Goal: Transaction & Acquisition: Purchase product/service

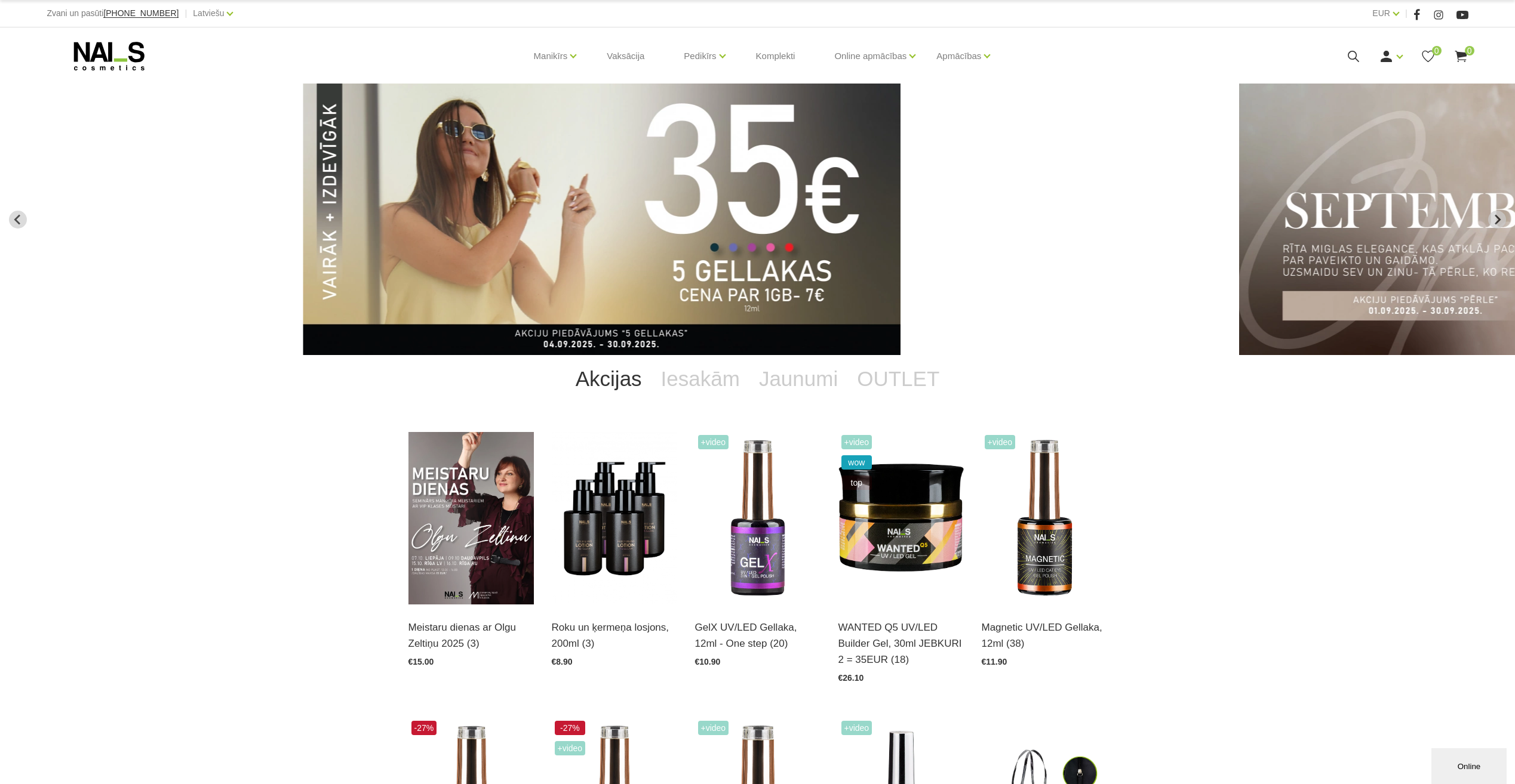
click at [650, 196] on img "1 of 12" at bounding box center [601, 219] width 597 height 272
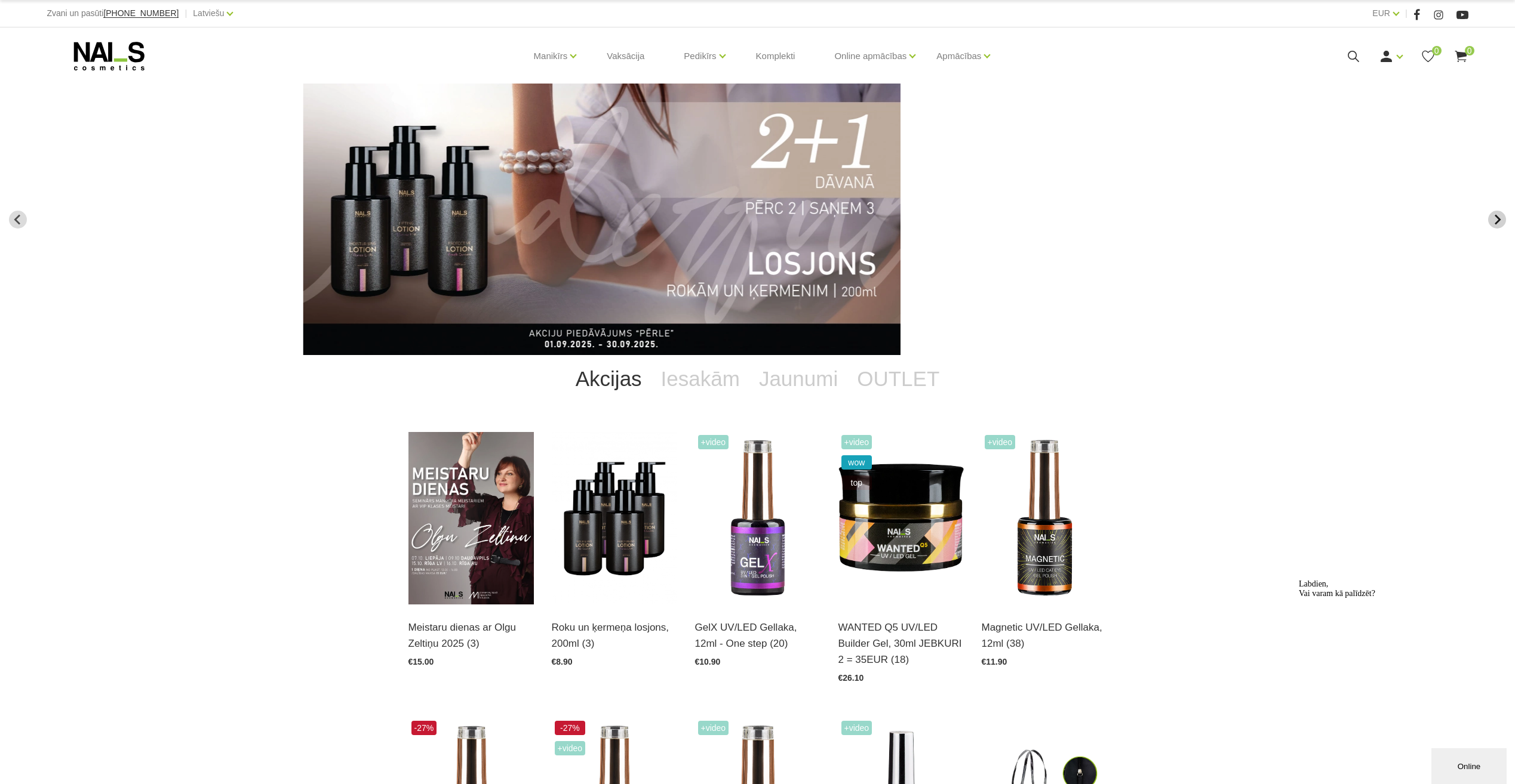
click at [1505, 222] on button "Next slide" at bounding box center [1497, 219] width 18 height 18
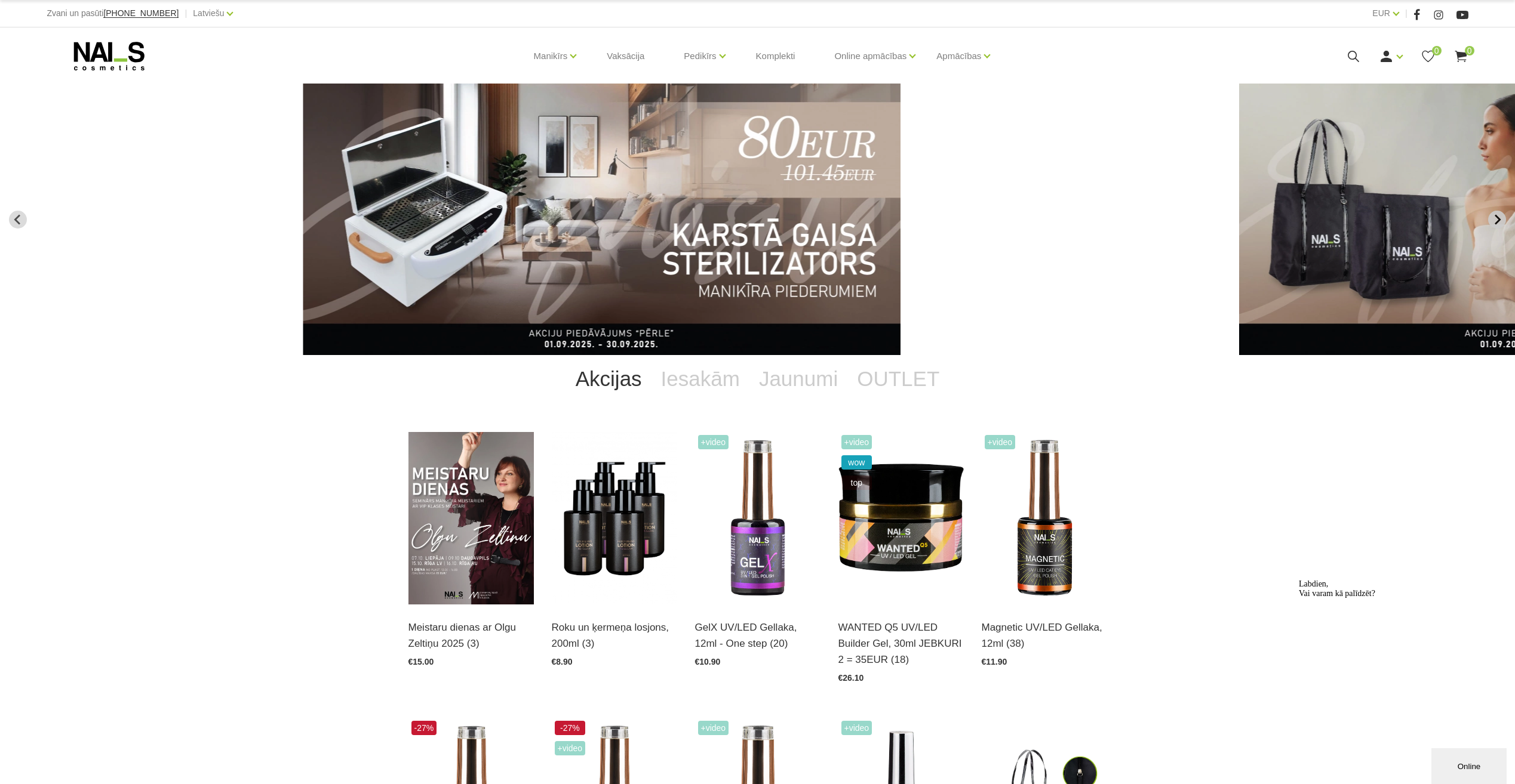
click at [1505, 222] on button "Next slide" at bounding box center [1497, 219] width 18 height 18
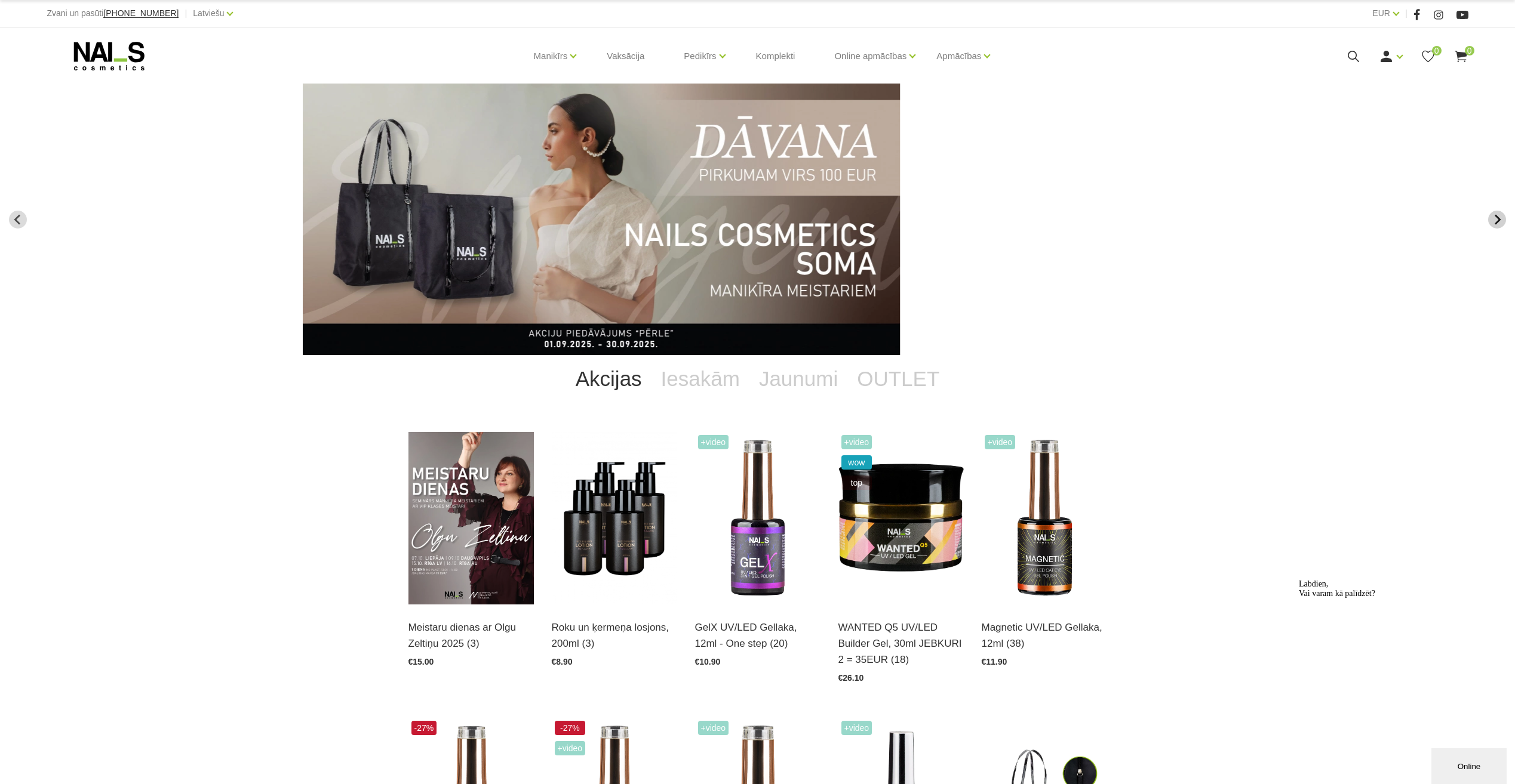
click at [1505, 222] on button "Next slide" at bounding box center [1497, 219] width 18 height 18
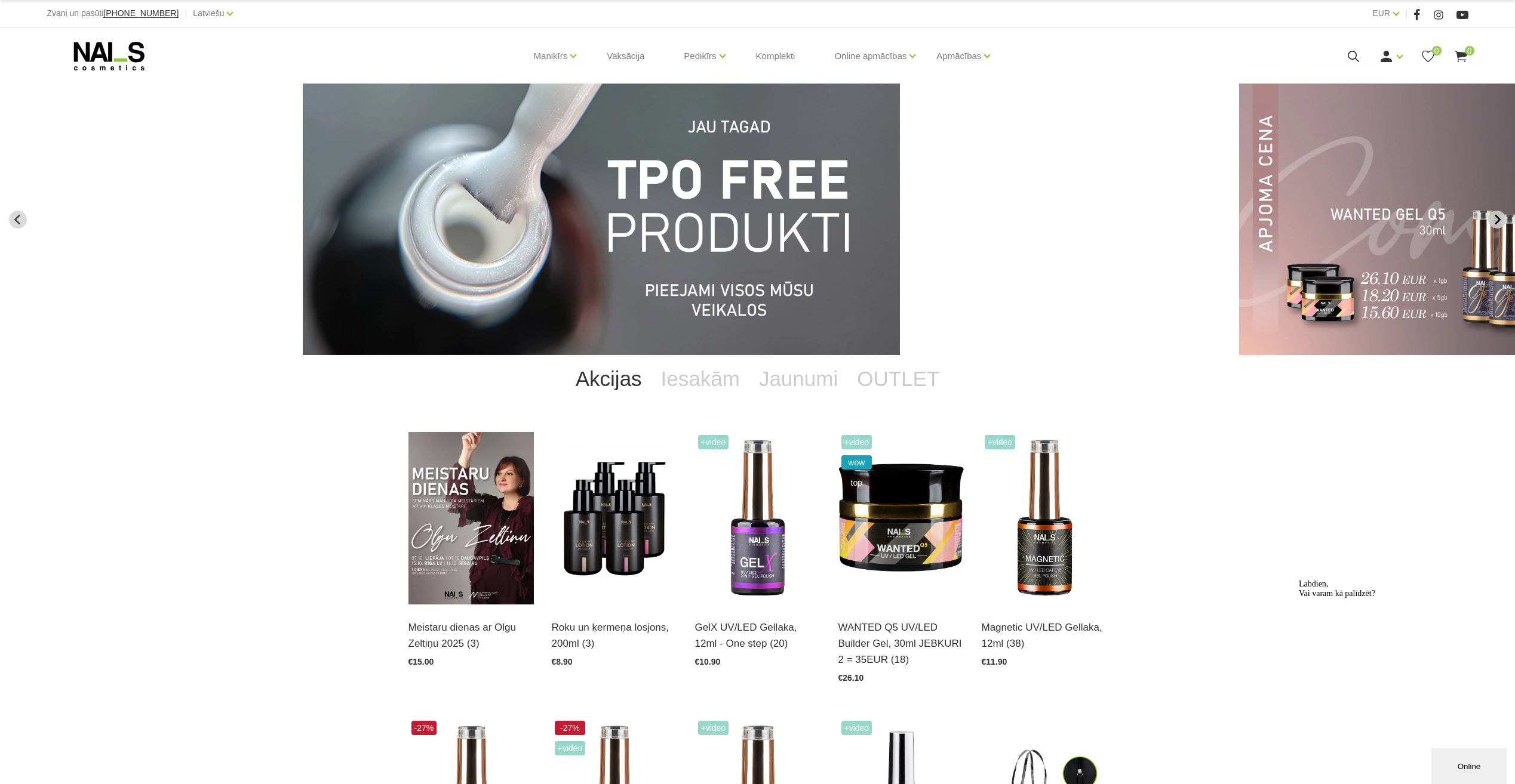
click at [1505, 222] on button "Next slide" at bounding box center [1497, 219] width 18 height 18
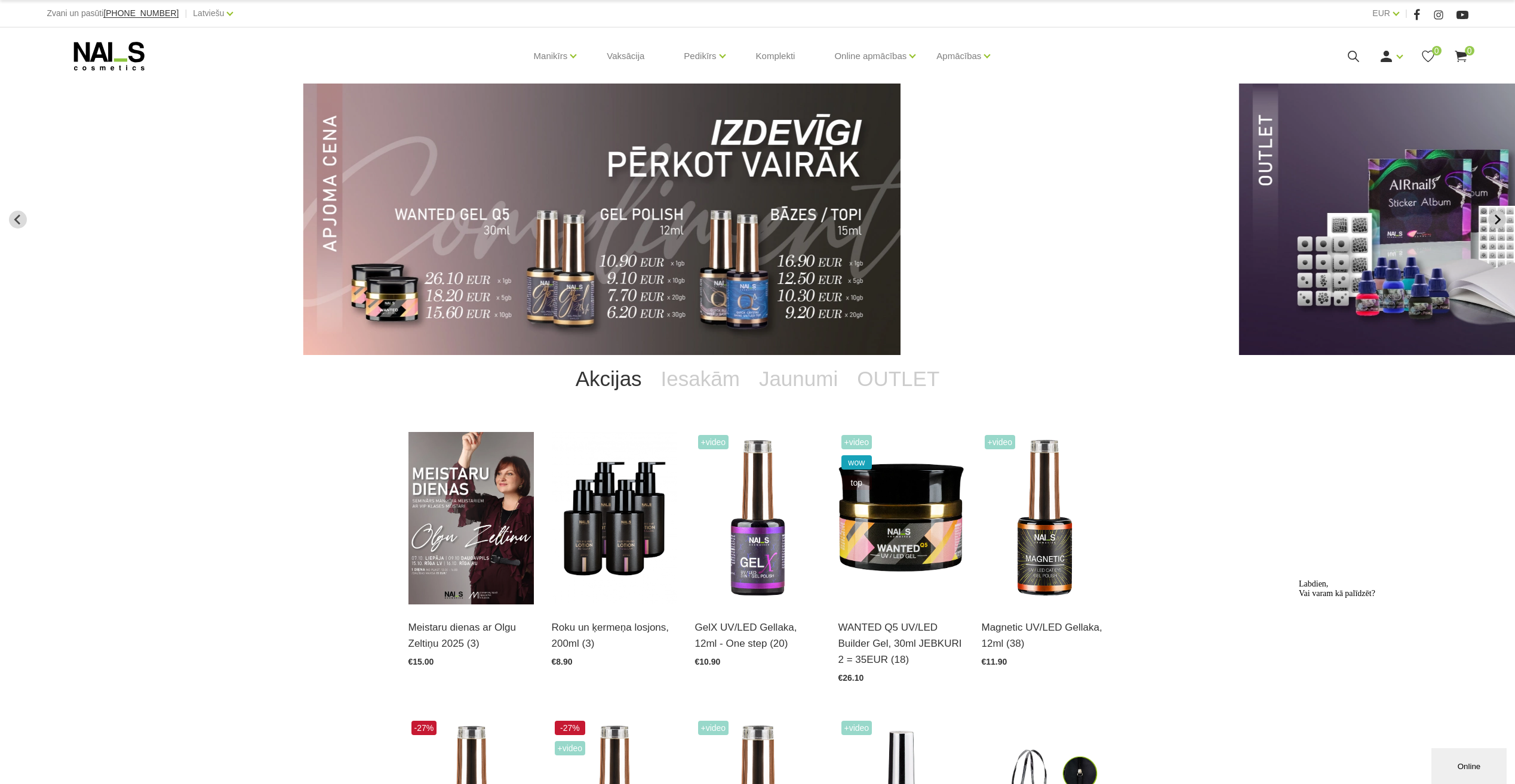
click at [1505, 222] on button "Next slide" at bounding box center [1497, 219] width 18 height 18
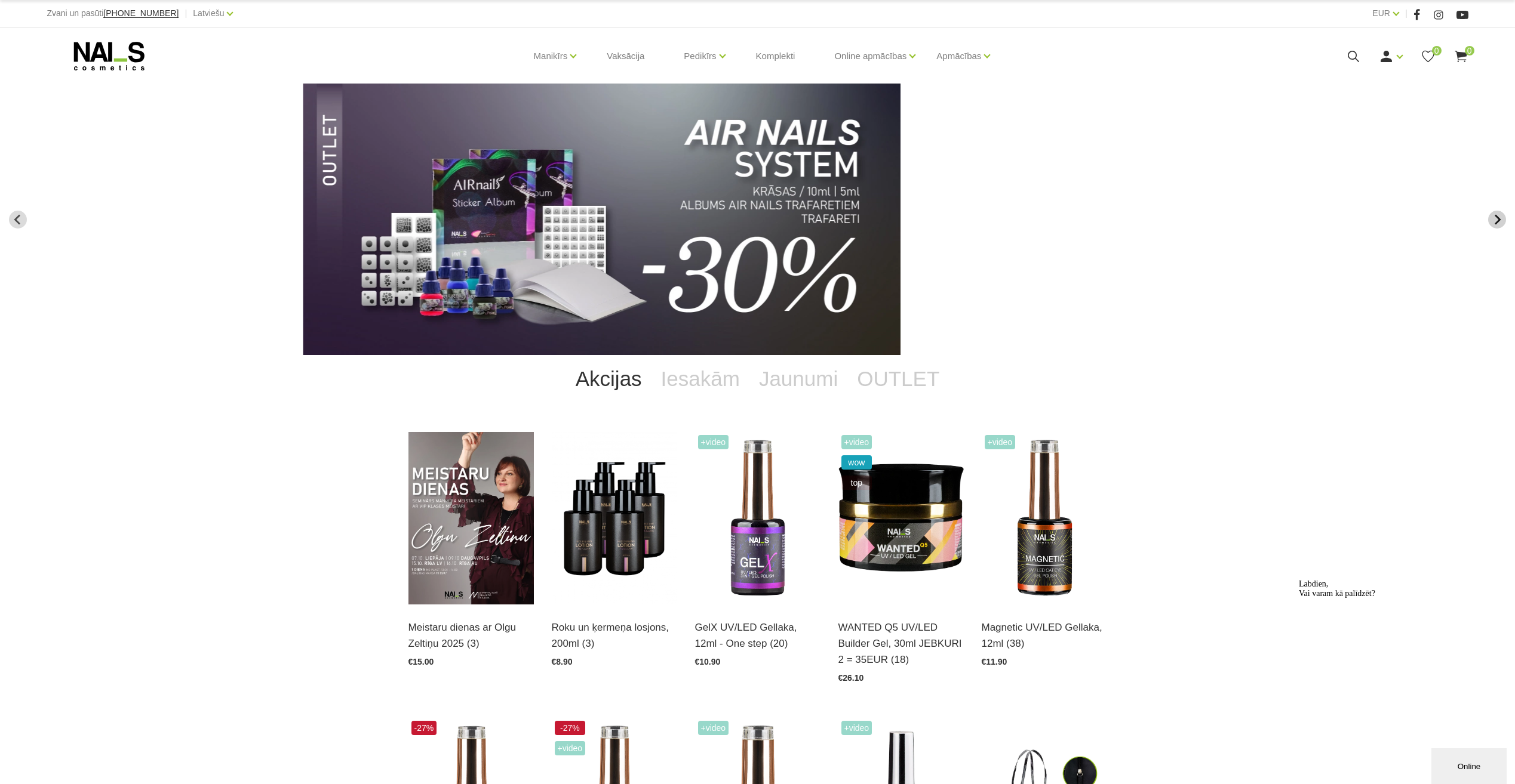
click at [1505, 222] on button "Next slide" at bounding box center [1497, 219] width 18 height 18
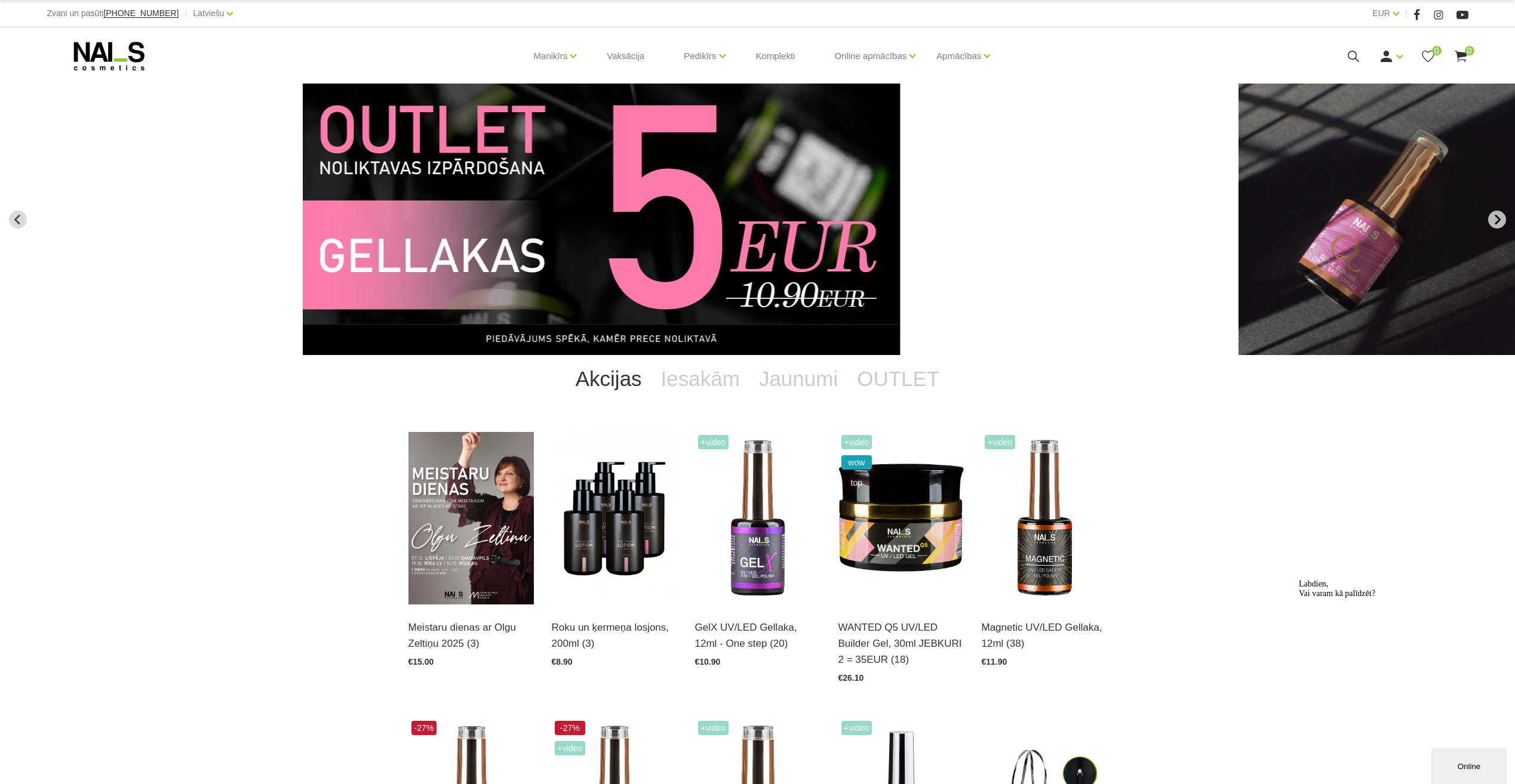
click at [1505, 222] on button "Next slide" at bounding box center [1497, 219] width 18 height 18
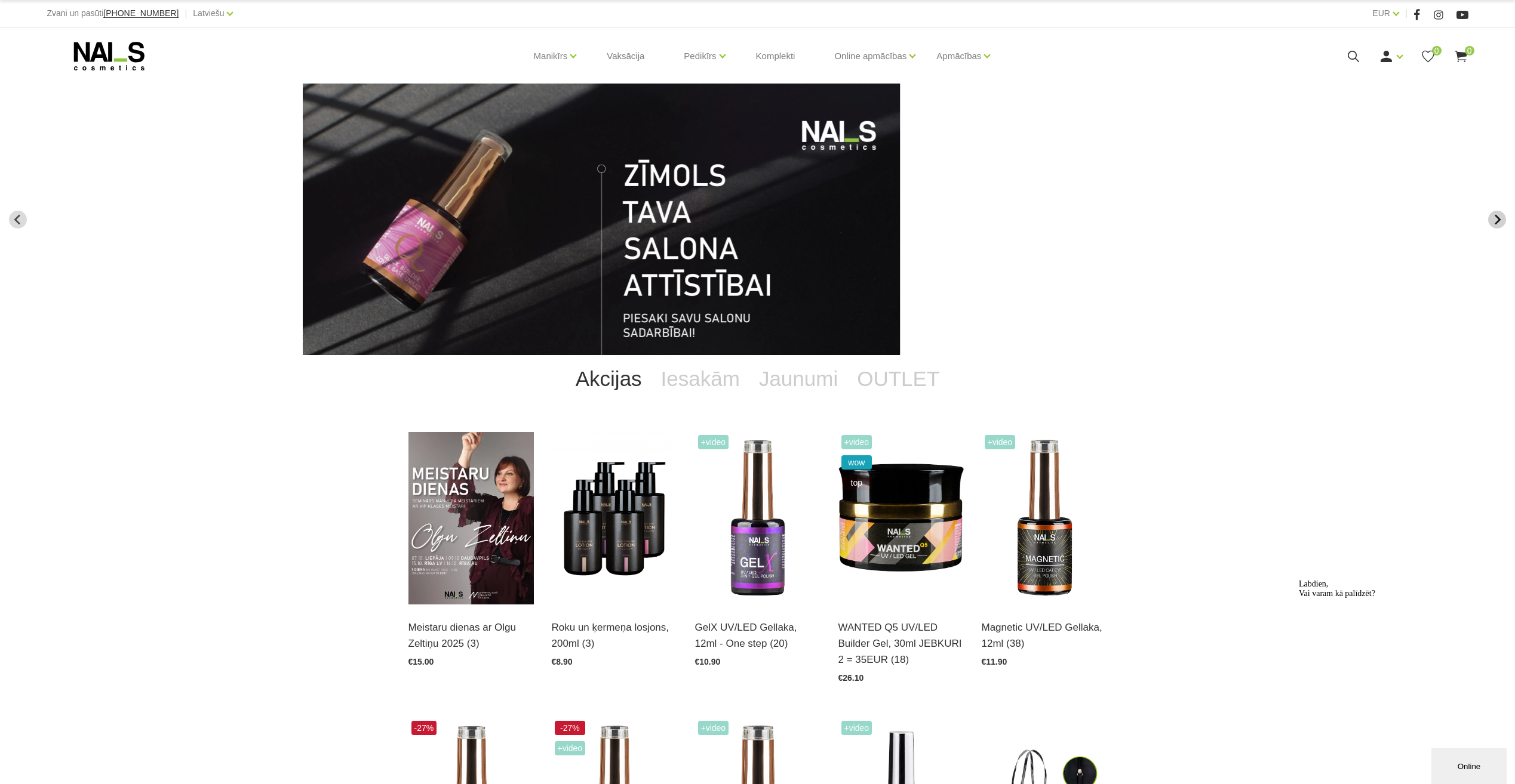
click at [1505, 222] on button "Next slide" at bounding box center [1497, 219] width 18 height 18
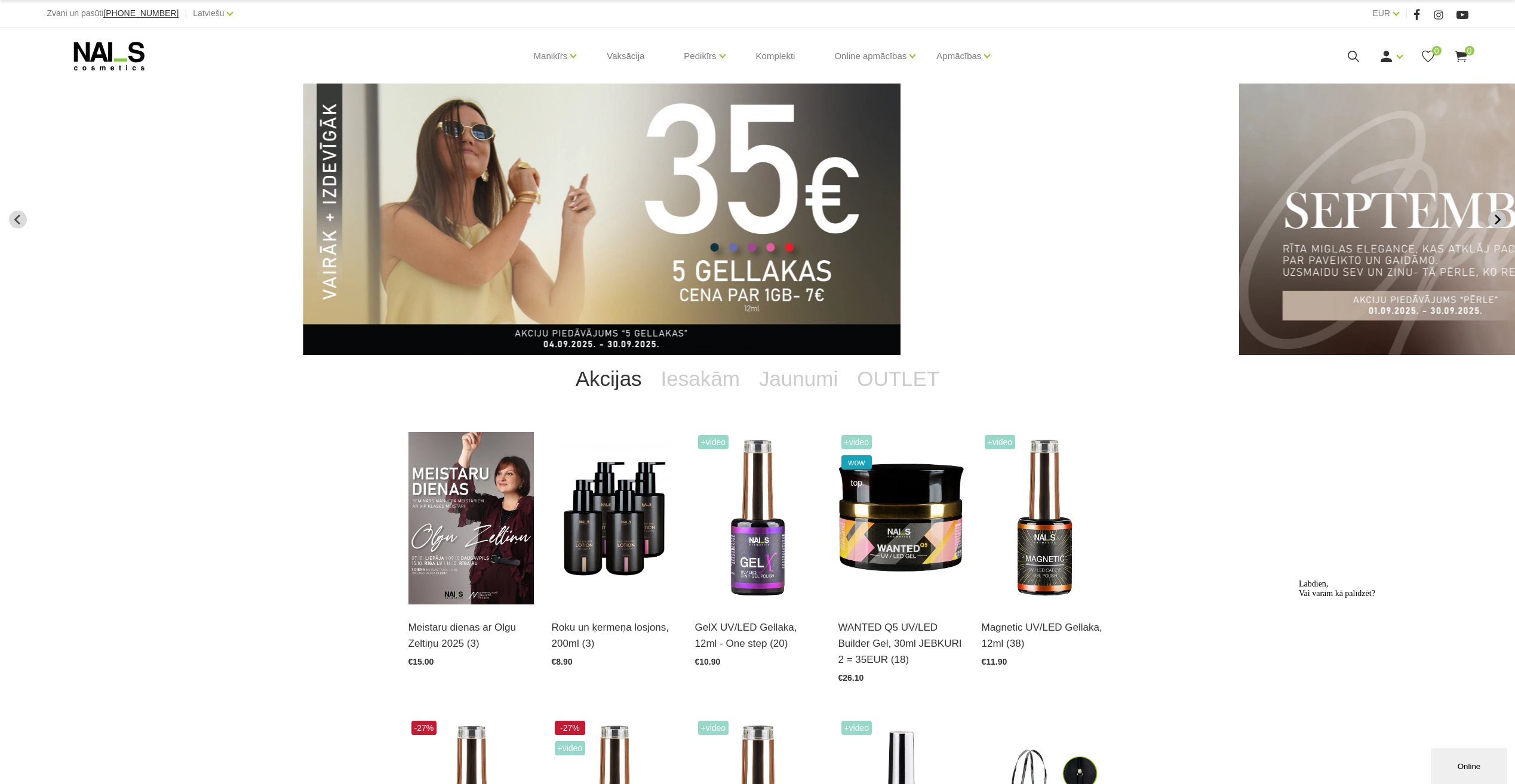
click at [1505, 222] on button "Next slide" at bounding box center [1497, 219] width 18 height 18
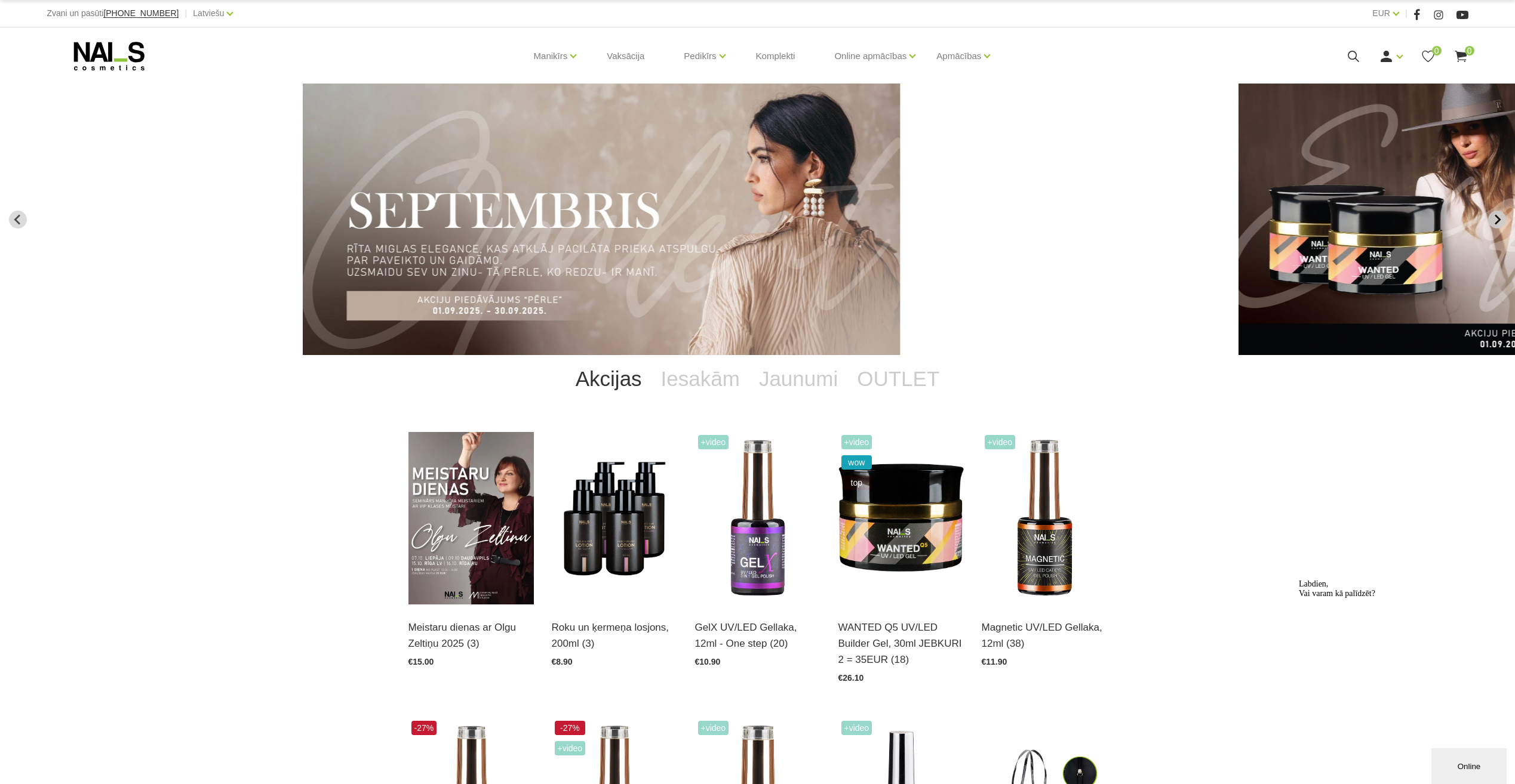
click at [1505, 222] on button "Next slide" at bounding box center [1497, 219] width 18 height 18
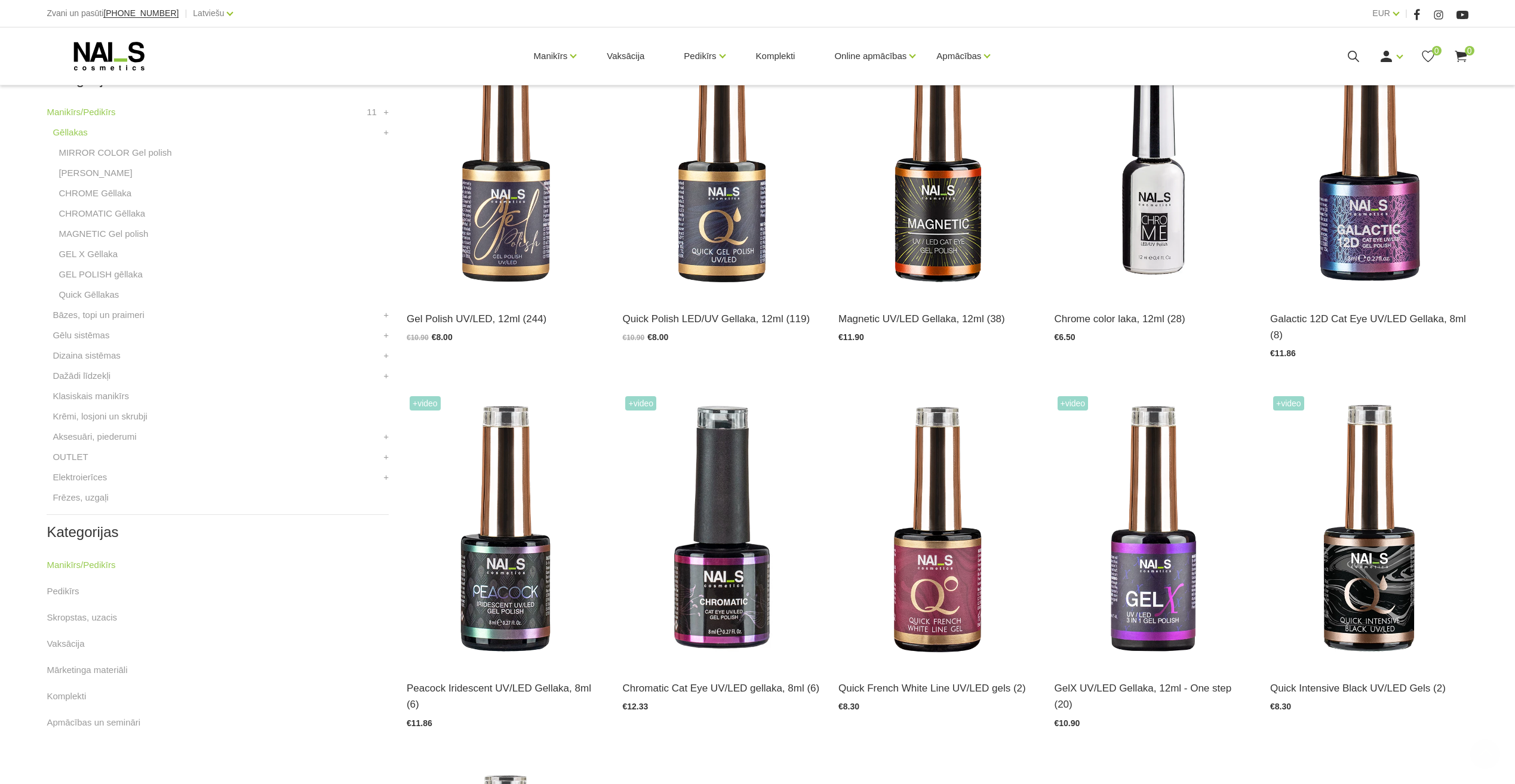
scroll to position [359, 0]
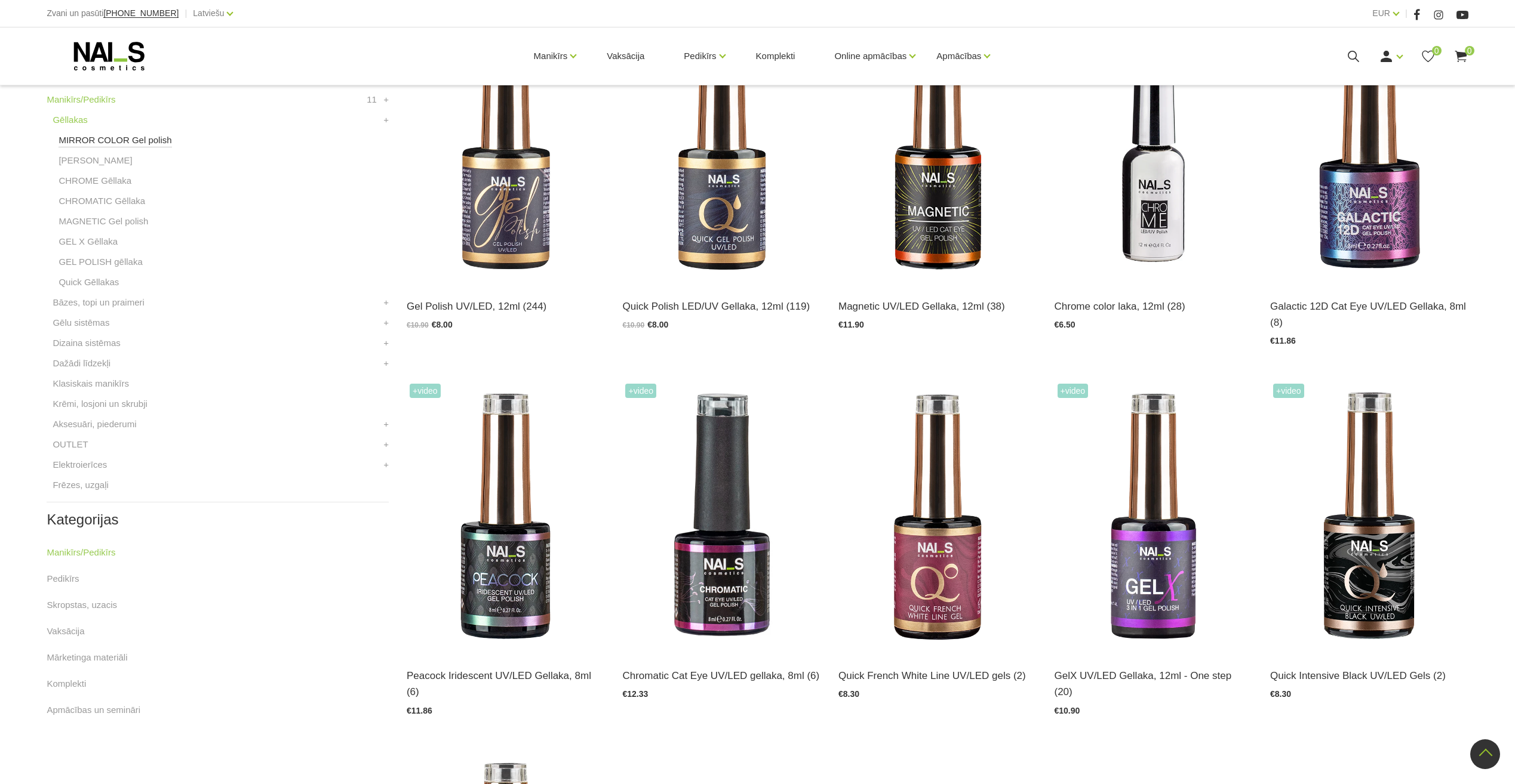
click at [109, 139] on link "MIRROR COLOR Gel polish" at bounding box center [114, 140] width 113 height 14
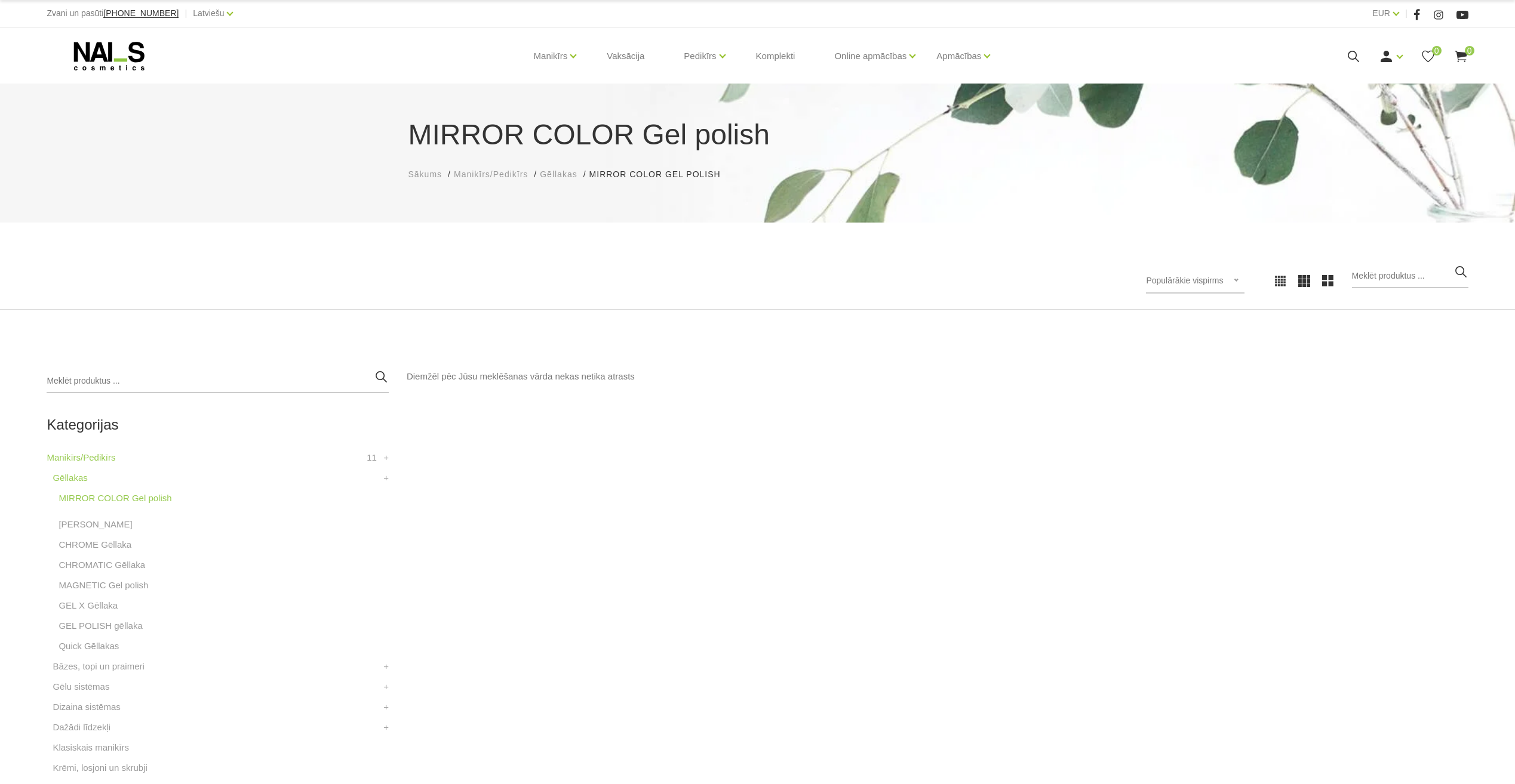
click at [92, 532] on li "[PERSON_NAME]" at bounding box center [220, 527] width 336 height 20
click at [92, 527] on link "[PERSON_NAME]" at bounding box center [94, 525] width 73 height 14
click at [93, 545] on link "CHROME Gēllaka" at bounding box center [94, 545] width 73 height 14
click at [95, 568] on link "CHROMATIC Gēllaka" at bounding box center [101, 565] width 87 height 14
click at [96, 588] on link "MAGNETIC Gel polish" at bounding box center [103, 586] width 90 height 14
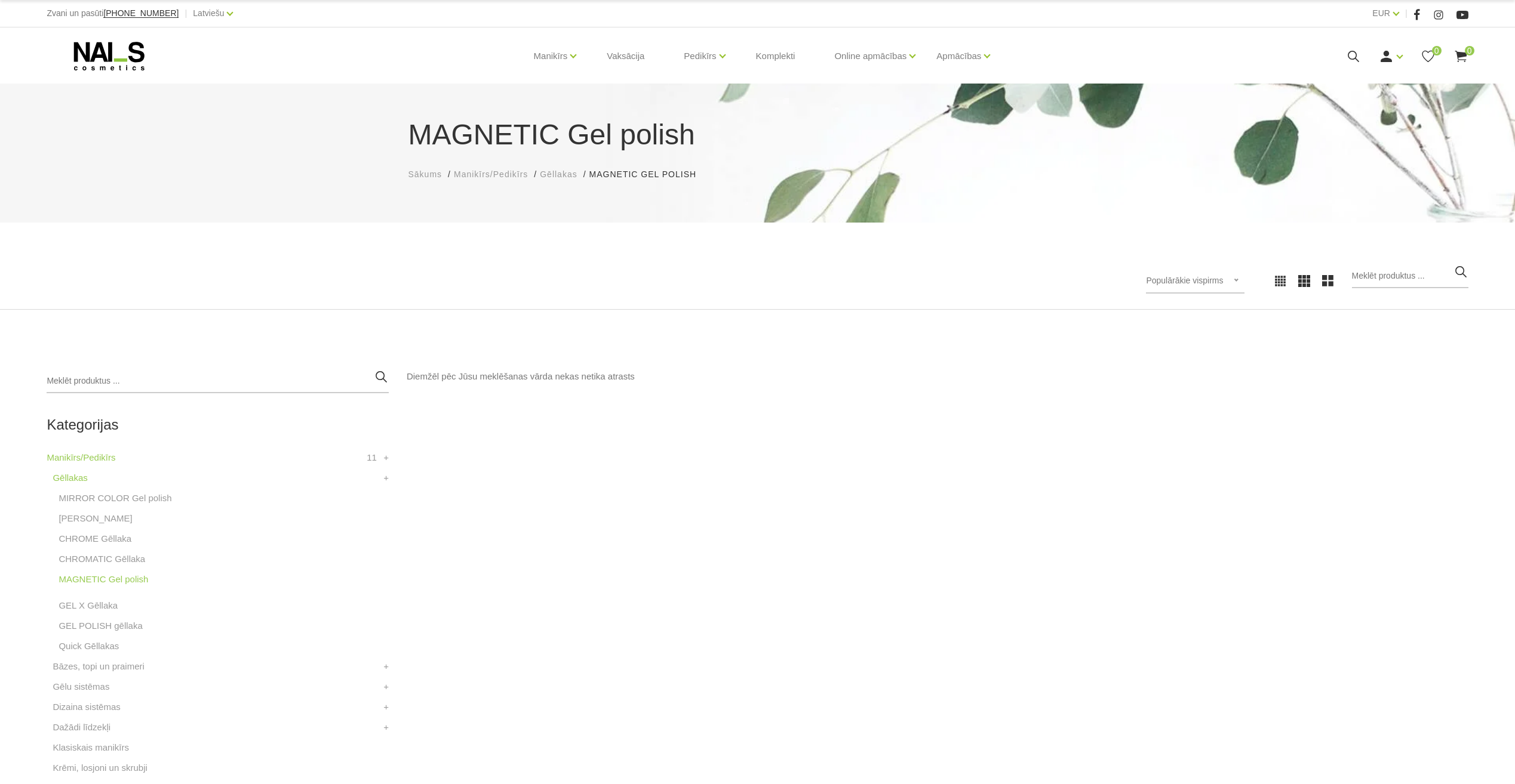
click at [98, 613] on li "GEL X Gēllaka" at bounding box center [220, 609] width 336 height 20
click at [96, 606] on link "GEL X Gēllaka" at bounding box center [88, 606] width 59 height 14
click at [109, 628] on link "GEL POLISH gēllaka" at bounding box center [100, 626] width 84 height 14
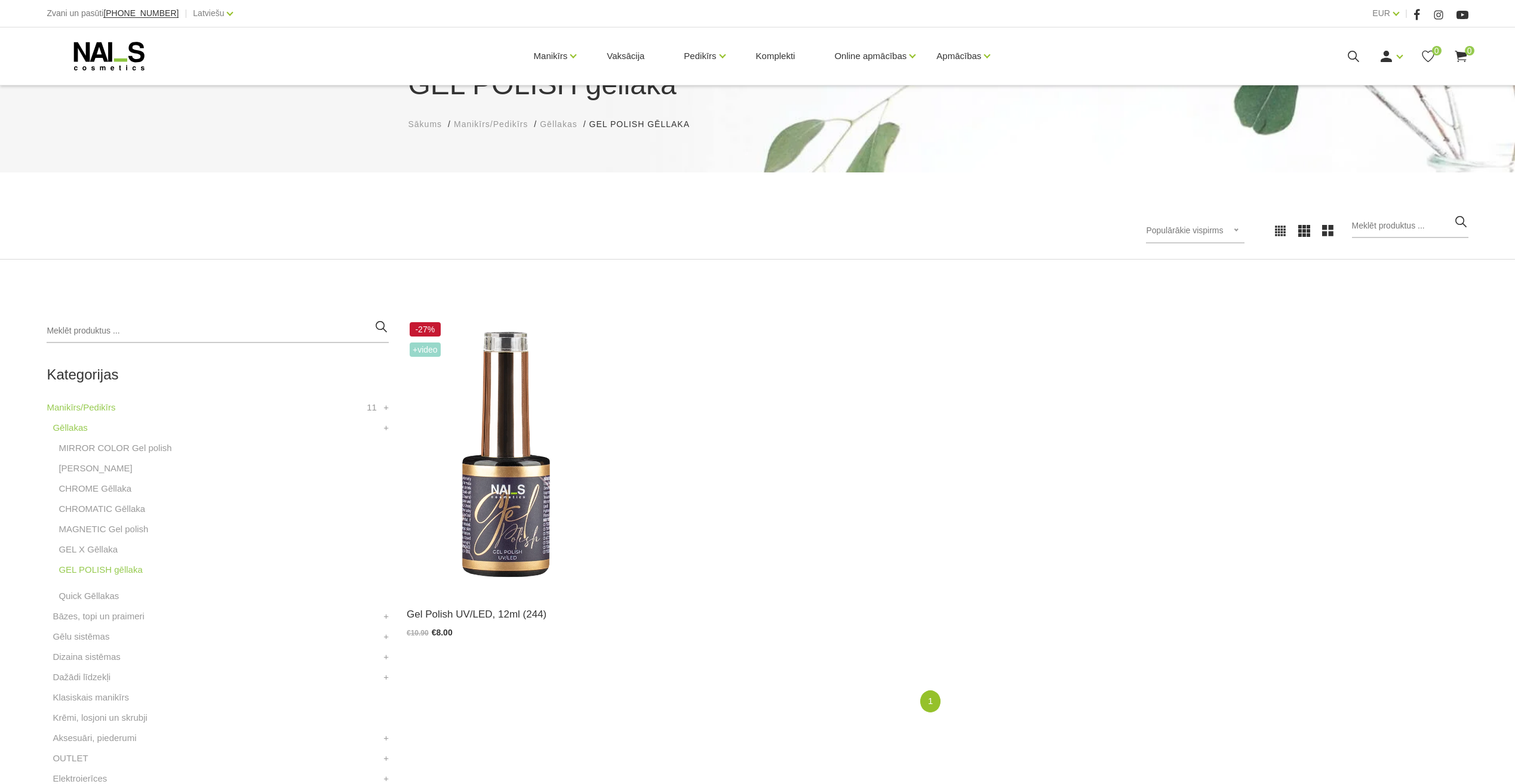
scroll to position [119, 0]
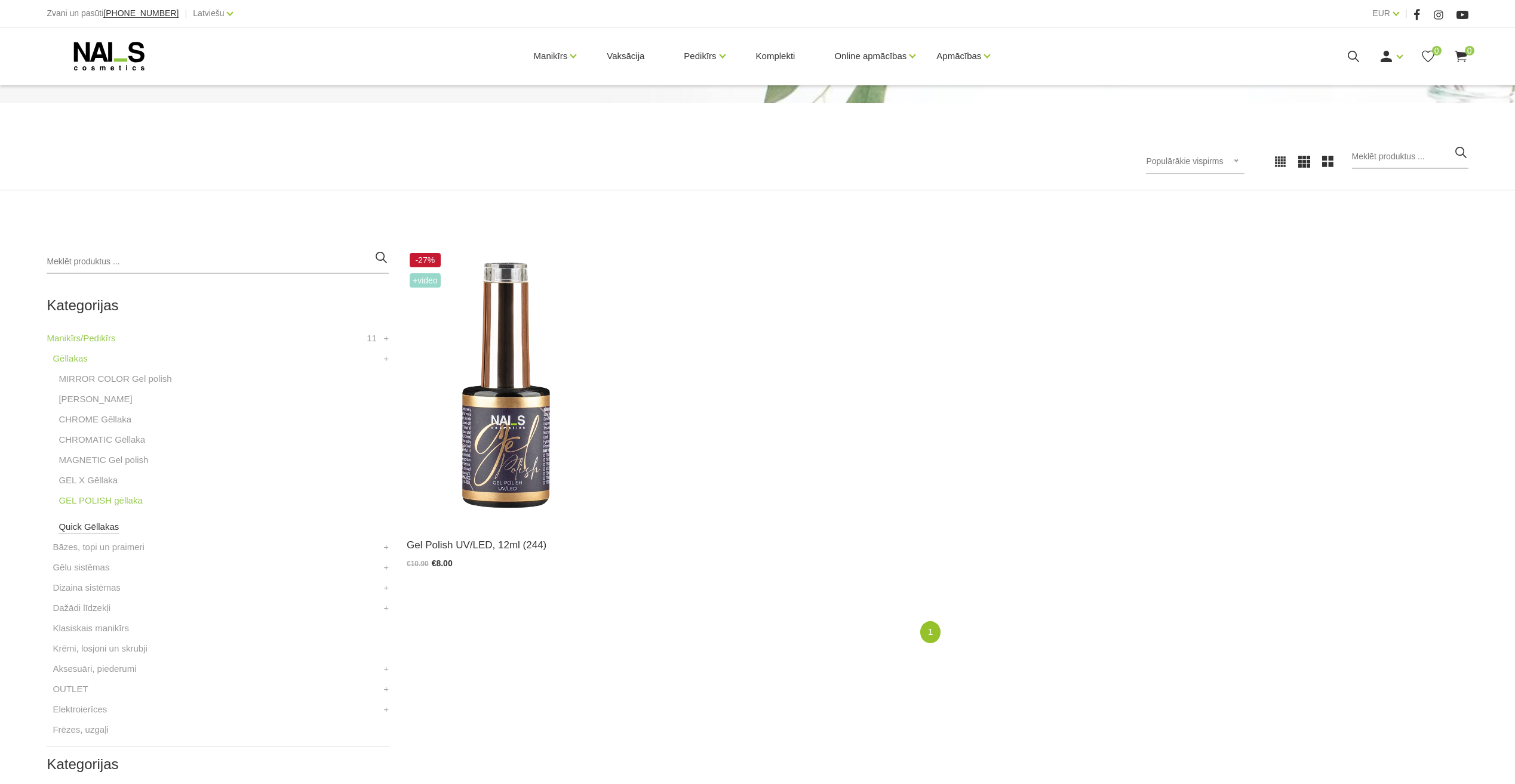
click at [68, 529] on link "Quick Gēllakas" at bounding box center [88, 526] width 60 height 14
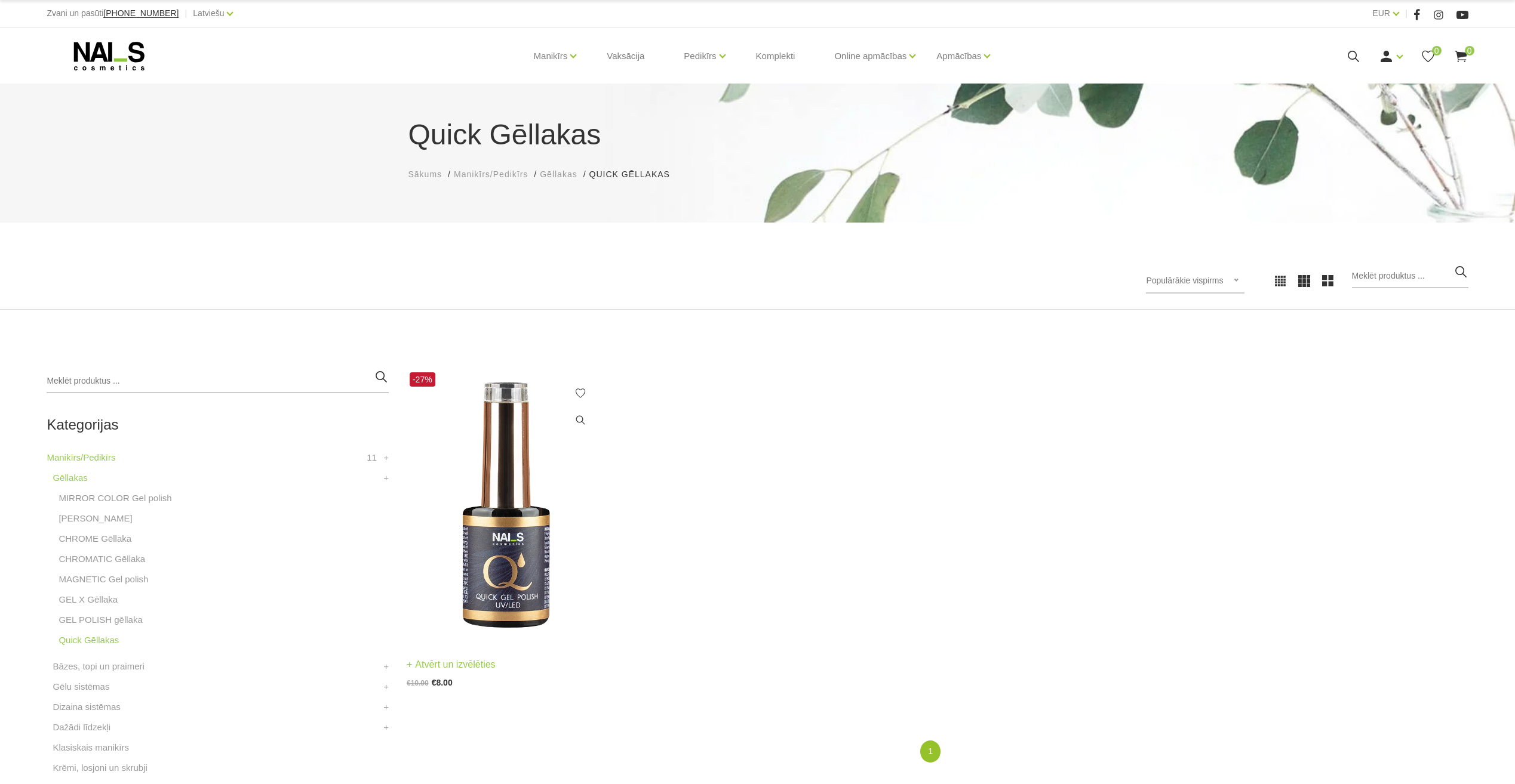
click at [526, 546] on img at bounding box center [506, 505] width 198 height 272
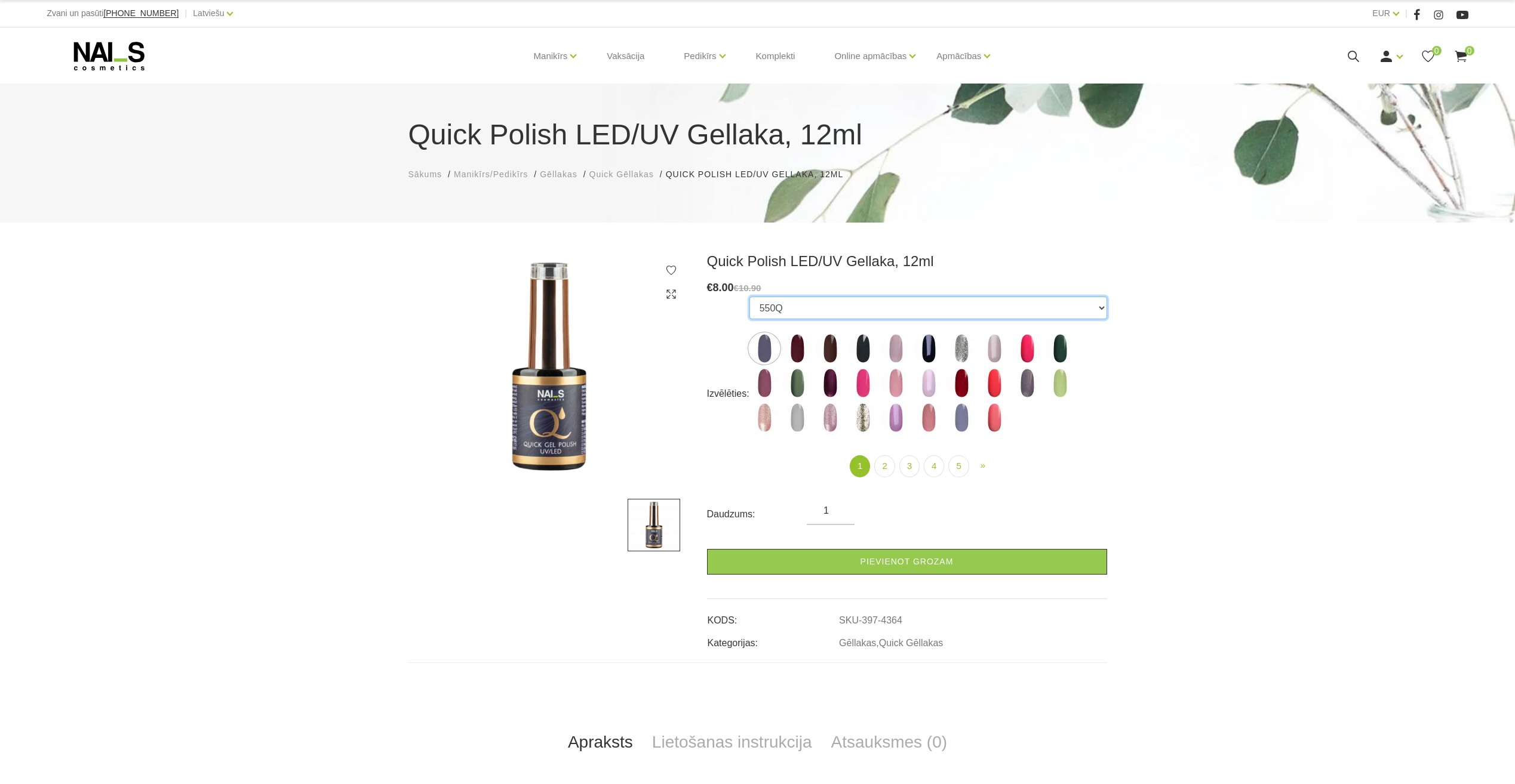
click at [829, 314] on select "550Q 551Q 807Q 813Q 462Q 401Q 443Q 445Q 569Q 560Q 552Q 568Q 510Q 413Q 529Q 484Q…" at bounding box center [928, 308] width 358 height 23
click at [1239, 521] on div "Quick Polish LED/UV Gellaka, 12ml € 8.00 €10.90 Izvēlēties: 550Q 551Q 807Q 813Q…" at bounding box center [758, 649] width 1515 height 793
click at [775, 342] on img at bounding box center [764, 348] width 30 height 30
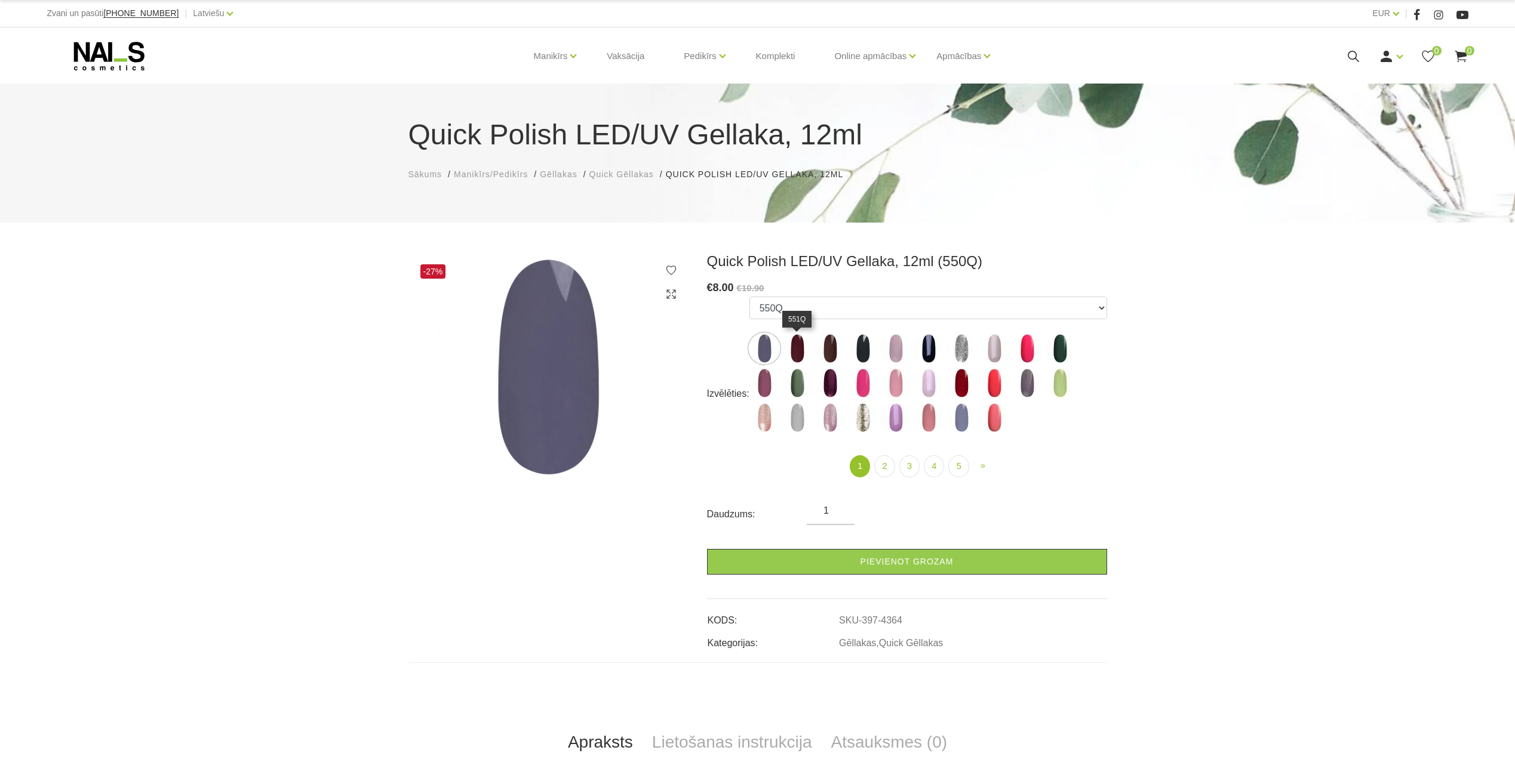
click at [786, 349] on img at bounding box center [797, 348] width 30 height 30
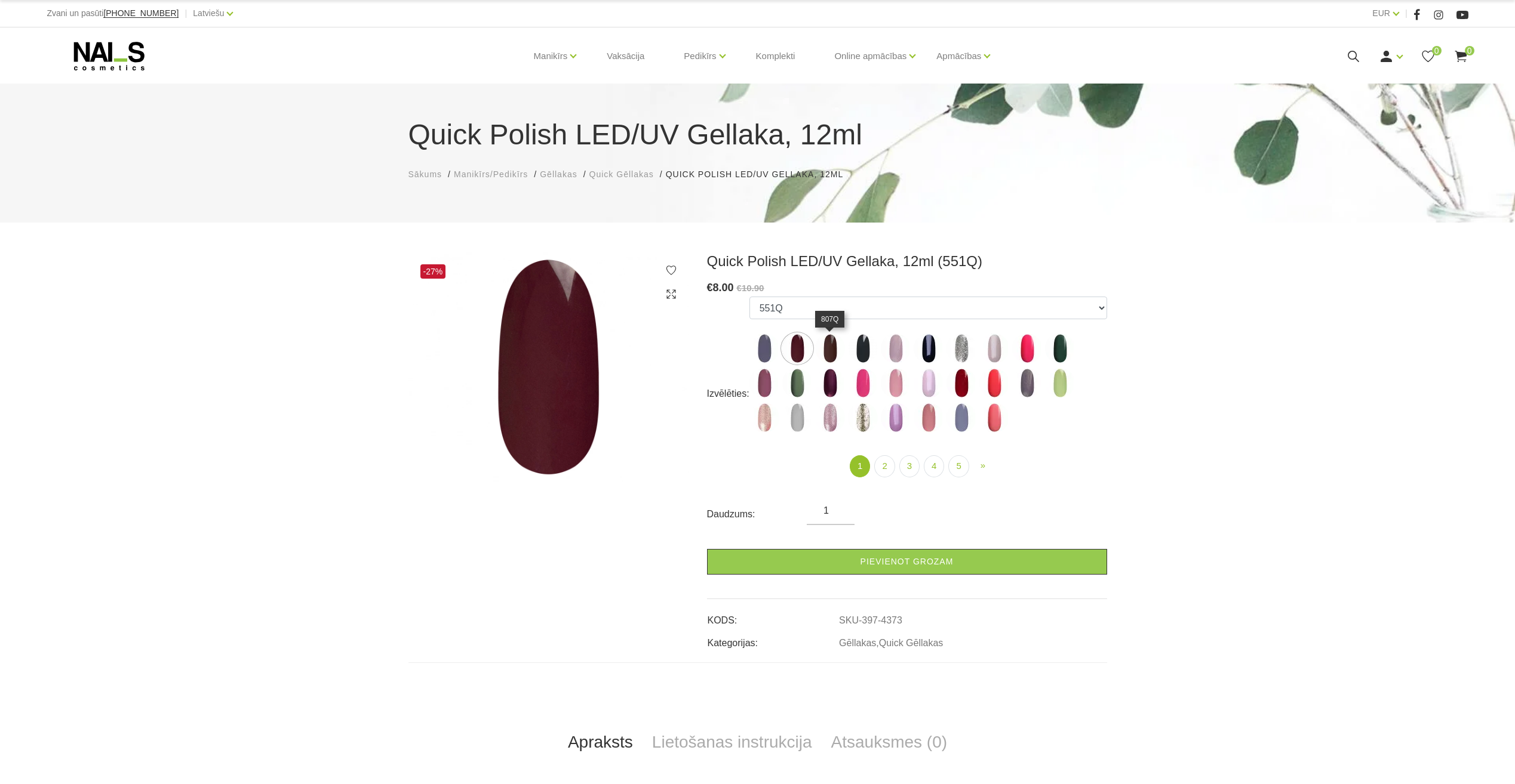
click at [834, 351] on img at bounding box center [829, 348] width 30 height 30
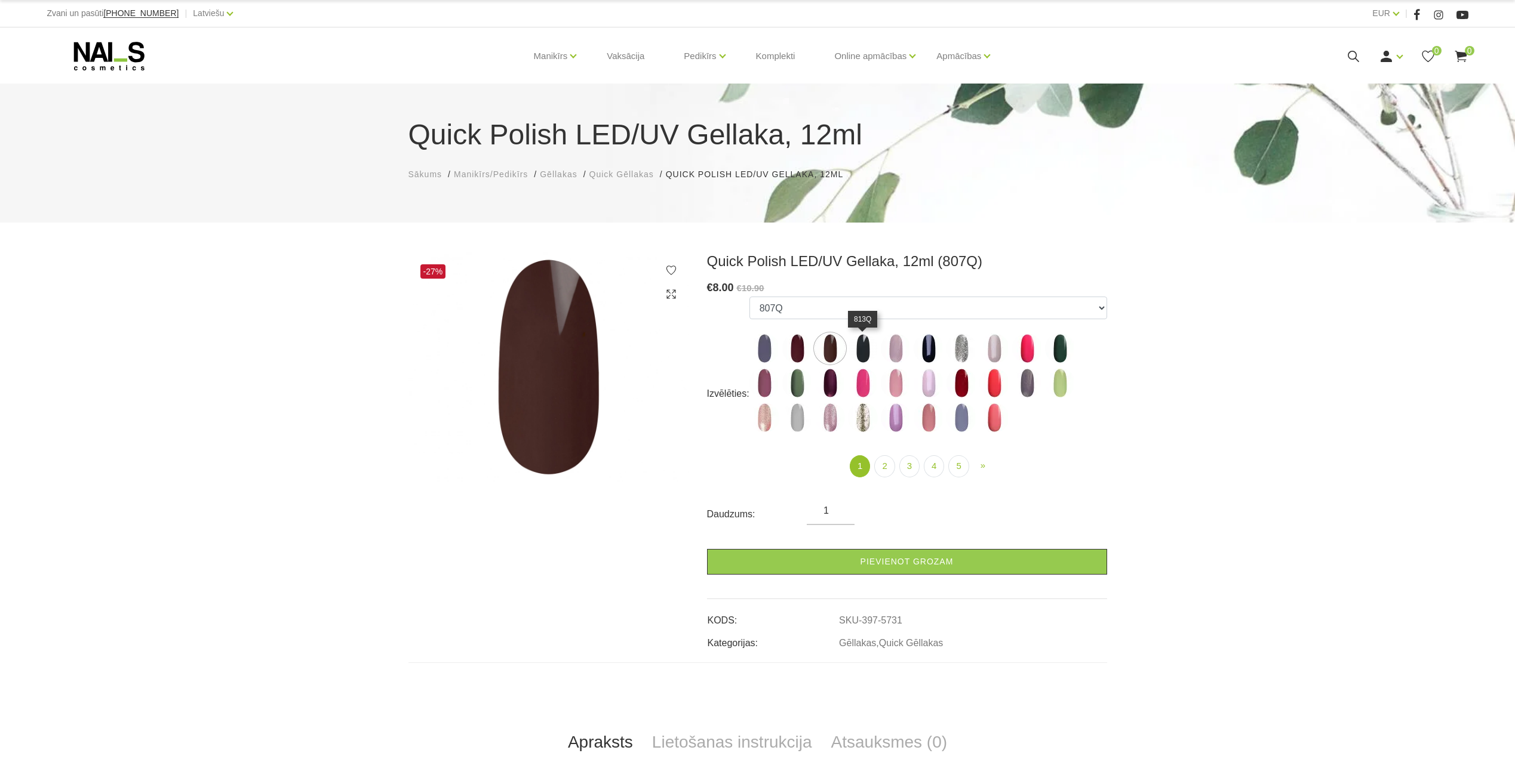
click at [863, 354] on img at bounding box center [862, 348] width 30 height 30
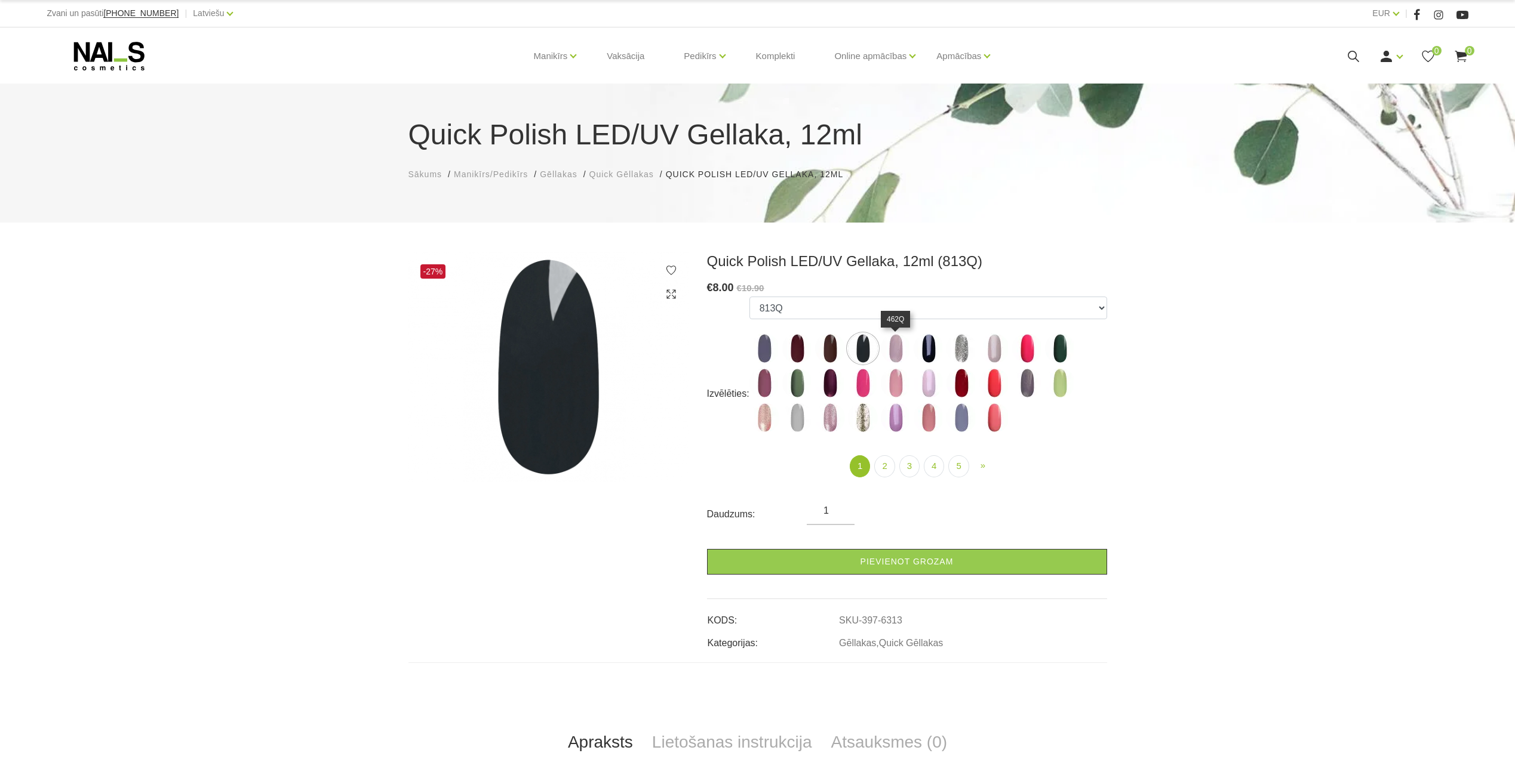
click at [898, 350] on img at bounding box center [895, 348] width 30 height 30
select select "4327"
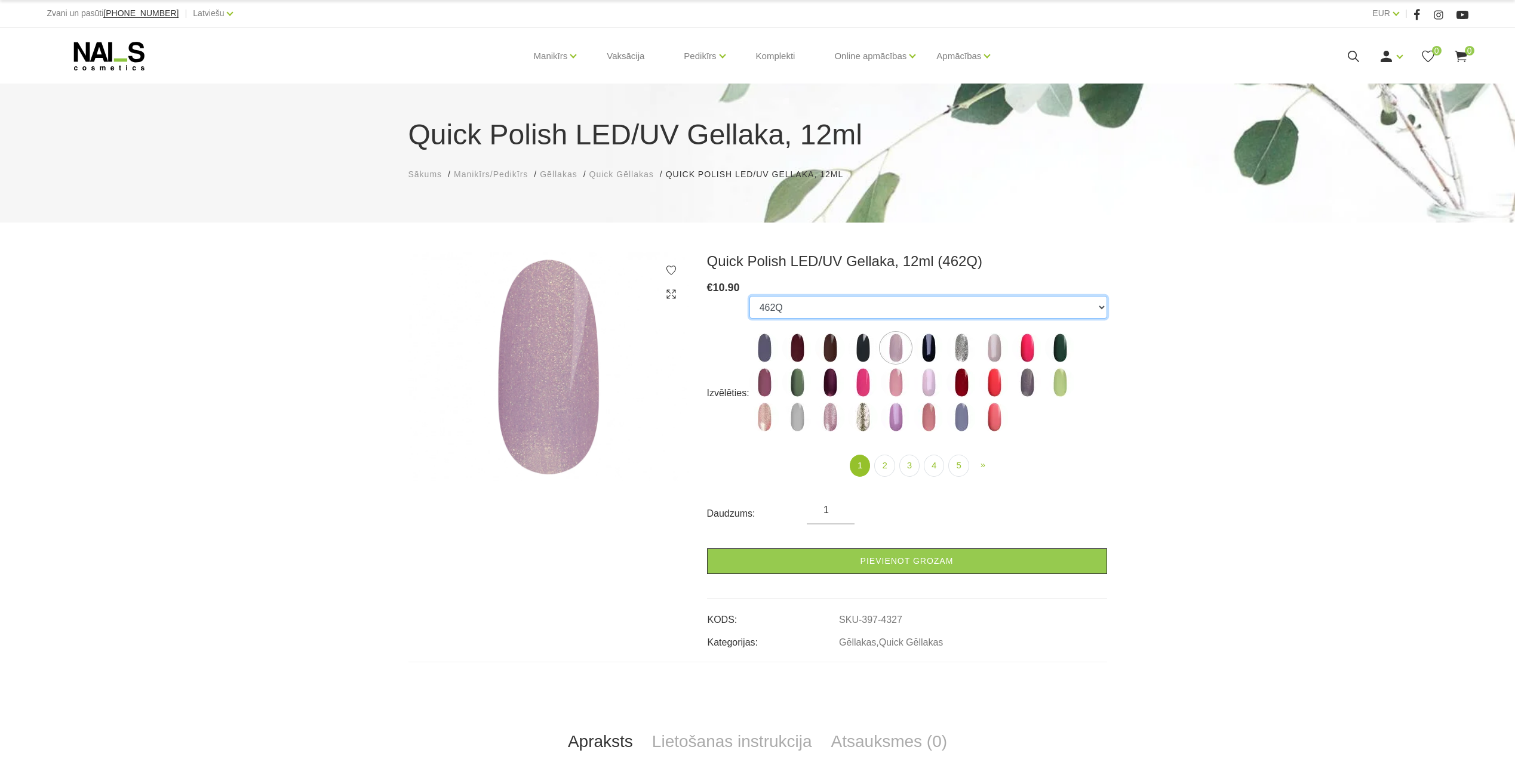
click at [863, 307] on select "550Q 551Q 807Q 813Q 462Q 401Q 443Q 445Q 569Q 560Q 552Q 568Q 510Q 413Q 529Q 484Q…" at bounding box center [928, 307] width 358 height 23
click at [556, 177] on span "Gēllakas" at bounding box center [558, 175] width 37 height 10
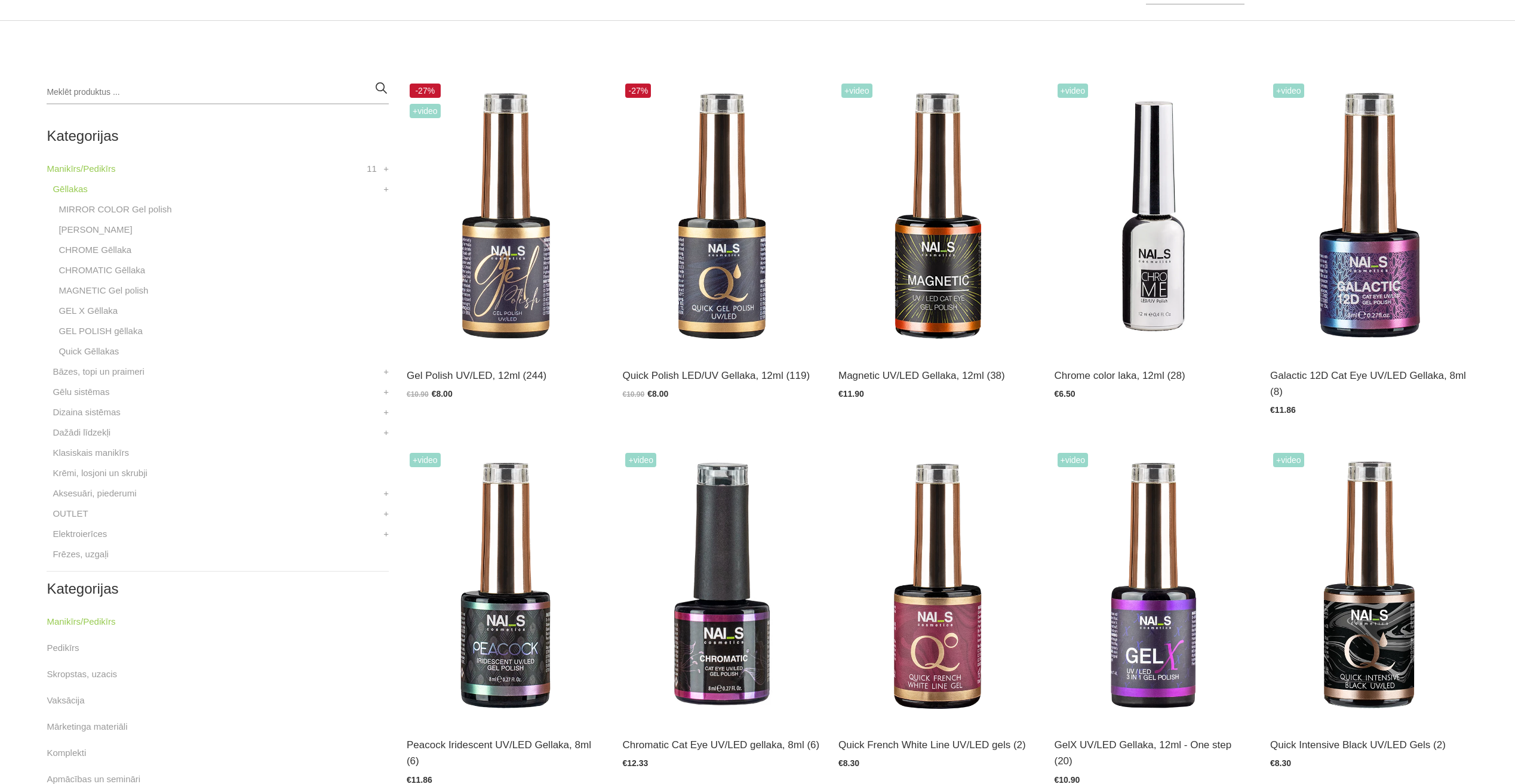
scroll to position [299, 0]
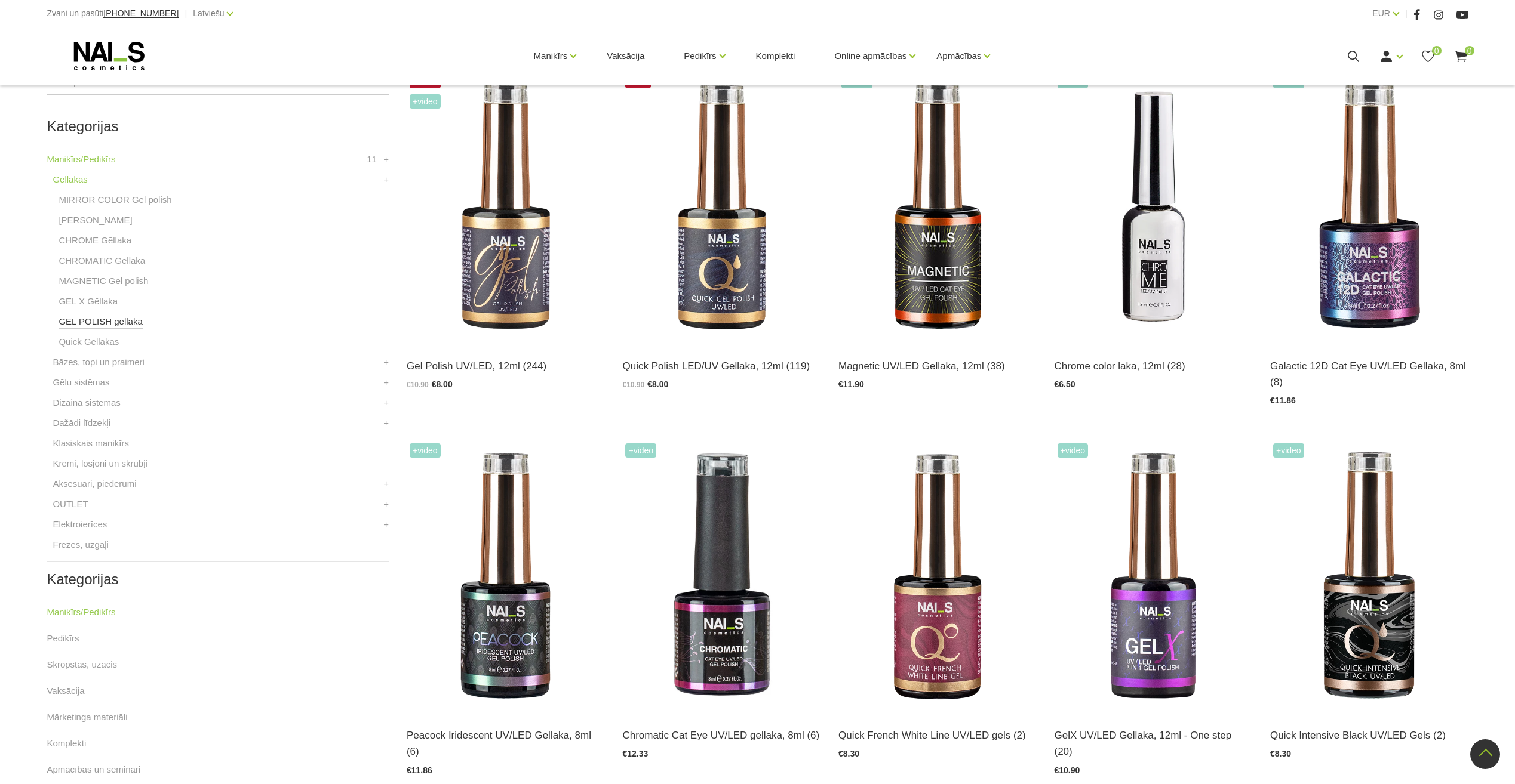
click at [94, 325] on link "GEL POLISH gēllaka" at bounding box center [100, 321] width 84 height 14
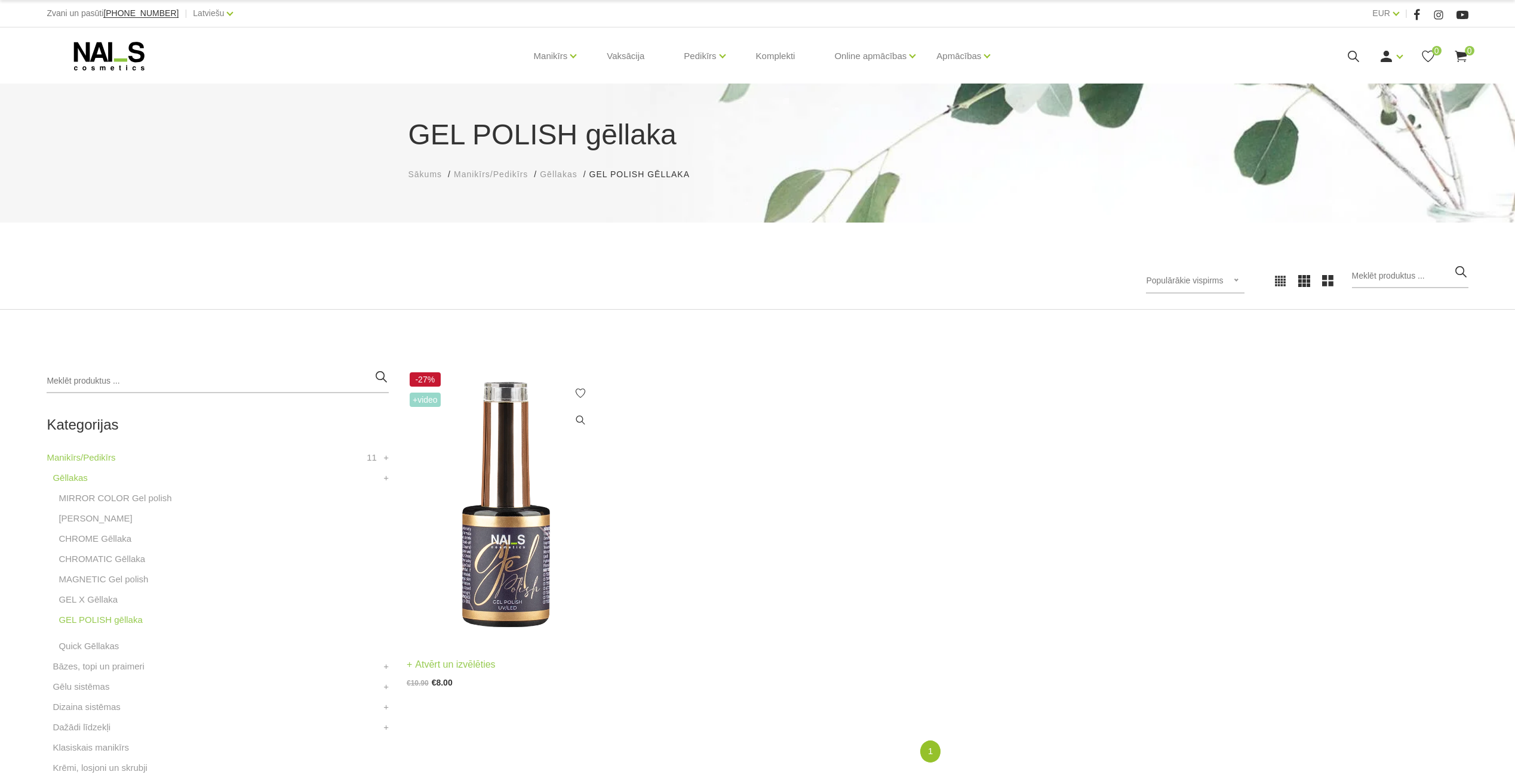
click at [537, 523] on img at bounding box center [506, 505] width 198 height 272
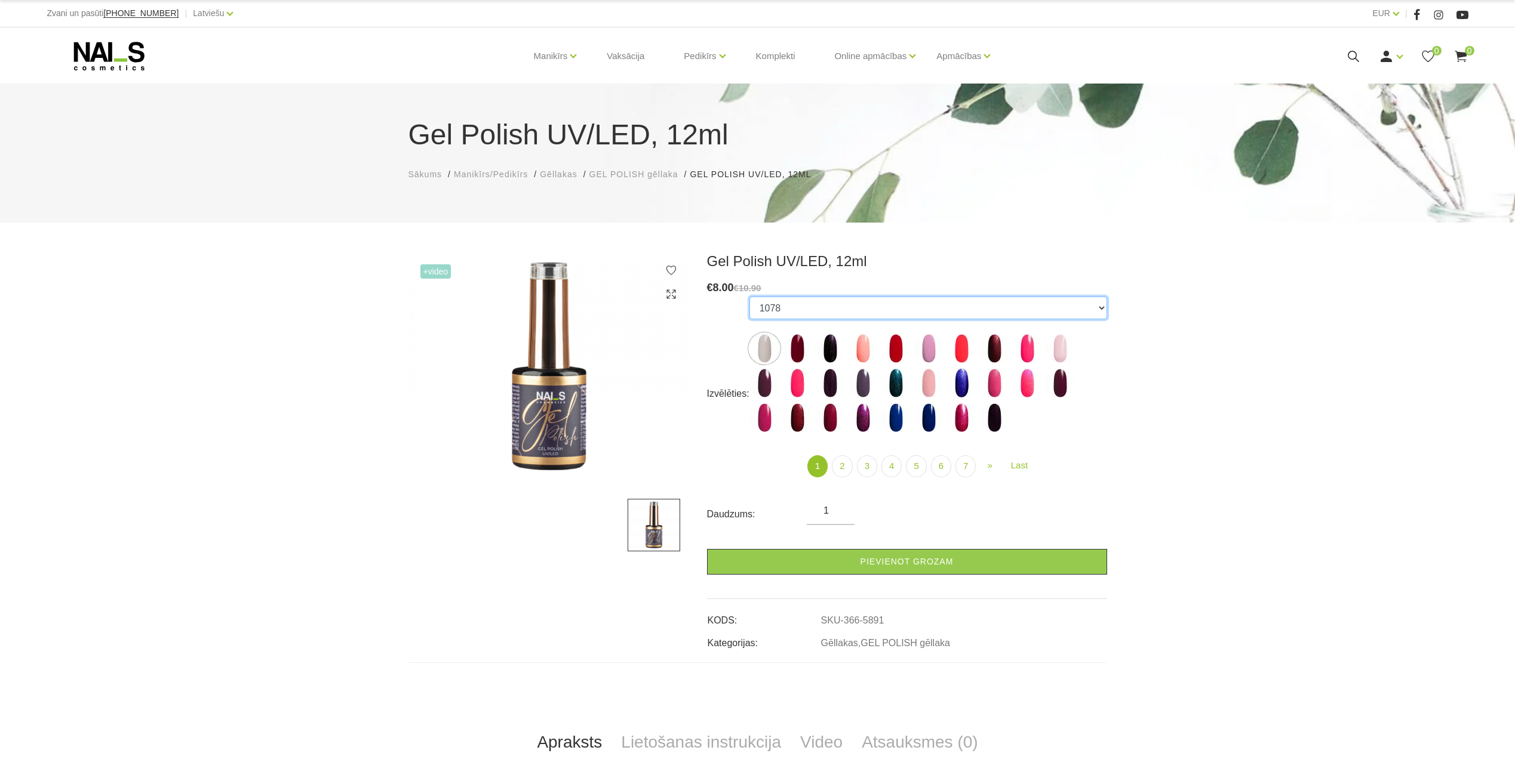
click at [802, 300] on select "1078 1081 001g 001n 003c 008b 011n 012g 016n 020b 044v 065v 068p 069v 083g 085p…" at bounding box center [928, 308] width 358 height 23
click at [750, 297] on select "1078 1081 001g 001n 003c 008b 011n 012g 016n 020b 044v 065v 068p 069v 083g 085p…" at bounding box center [928, 308] width 358 height 23
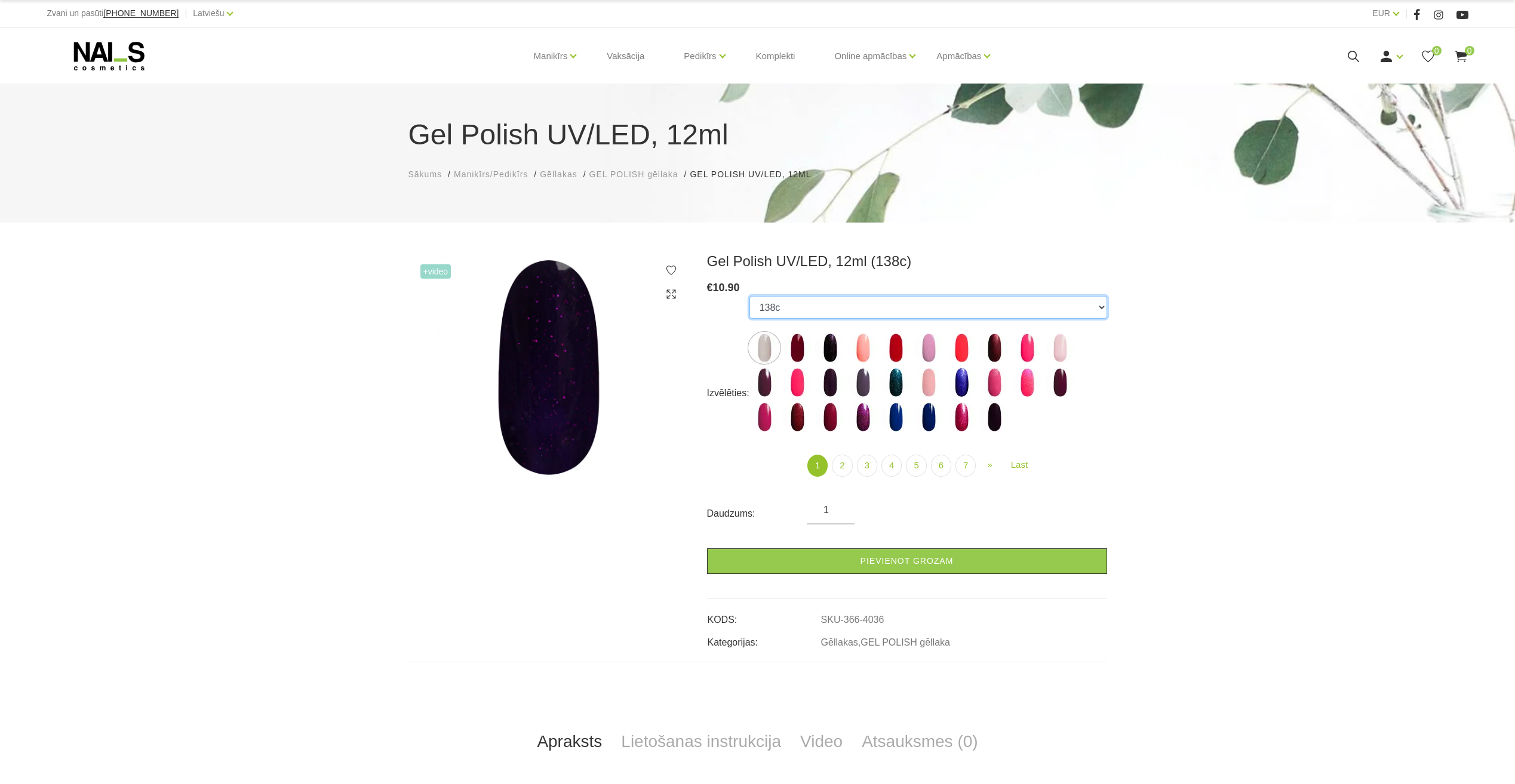
click at [803, 304] on select "1078 1081 001g 001n 003c 008b 011n 012g 016n 020b 044v 065v 068p 069v 083g 085p…" at bounding box center [928, 307] width 358 height 23
click at [750, 296] on select "1078 1081 001g 001n 003c 008b 011n 012g 016n 020b 044v 065v 068p 069v 083g 085p…" at bounding box center [928, 307] width 358 height 23
click at [785, 302] on select "1078 1081 001g 001n 003c 008b 011n 012g 016n 020b 044v 065v 068p 069v 083g 085p…" at bounding box center [928, 307] width 358 height 23
select select "5585"
click at [750, 296] on select "1078 1081 001g 001n 003c 008b 011n 012g 016n 020b 044v 065v 068p 069v 083g 085p…" at bounding box center [928, 307] width 358 height 23
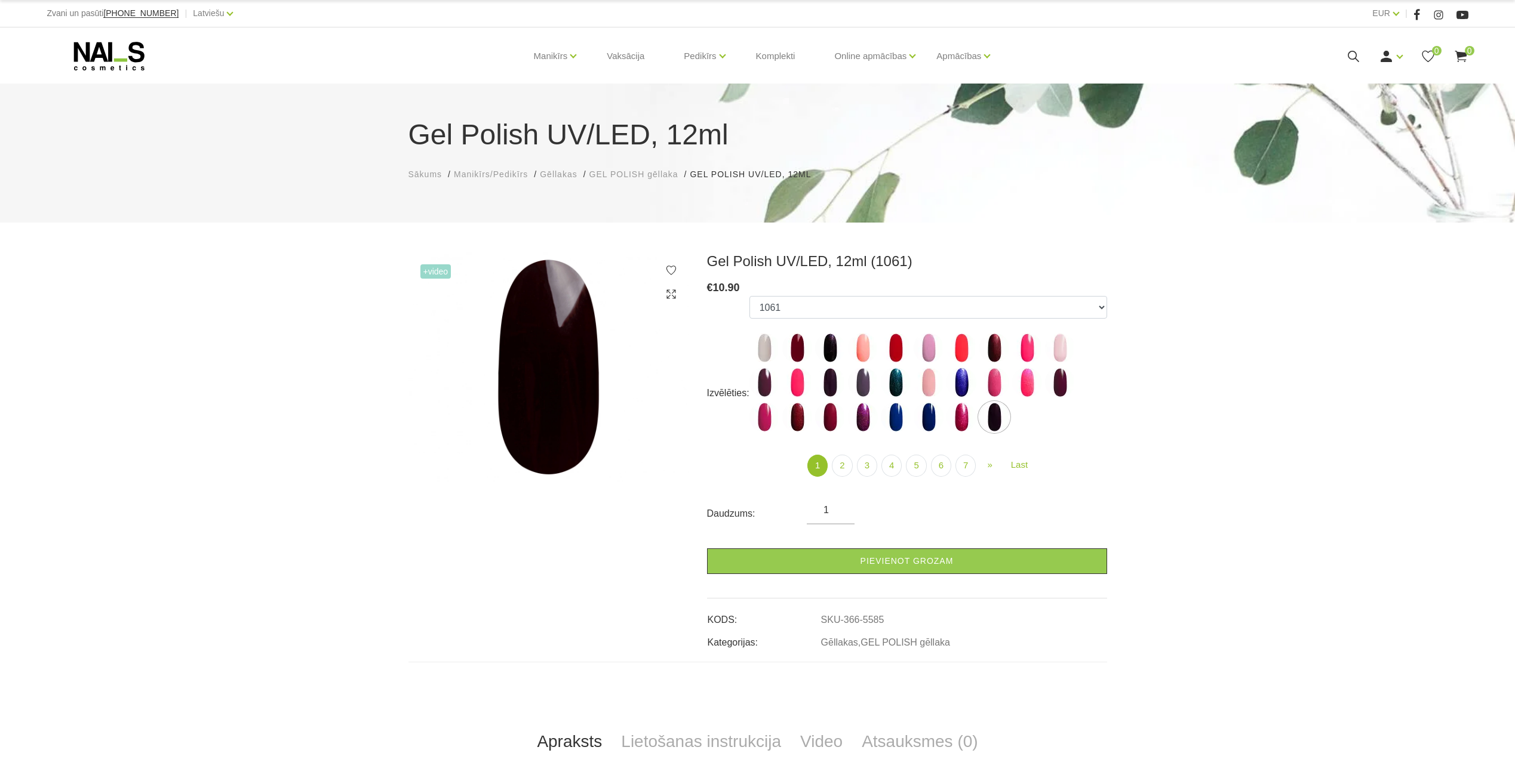
click at [855, 296] on div "€ 10.90" at bounding box center [906, 288] width 400 height 17
click at [855, 302] on select "1078 1081 001g 001n 003c 008b 011n 012g 016n 020b 044v 065v 068p 069v 083g 085p…" at bounding box center [928, 307] width 358 height 23
click at [609, 174] on span "GEL POLISH gēllaka" at bounding box center [633, 175] width 89 height 10
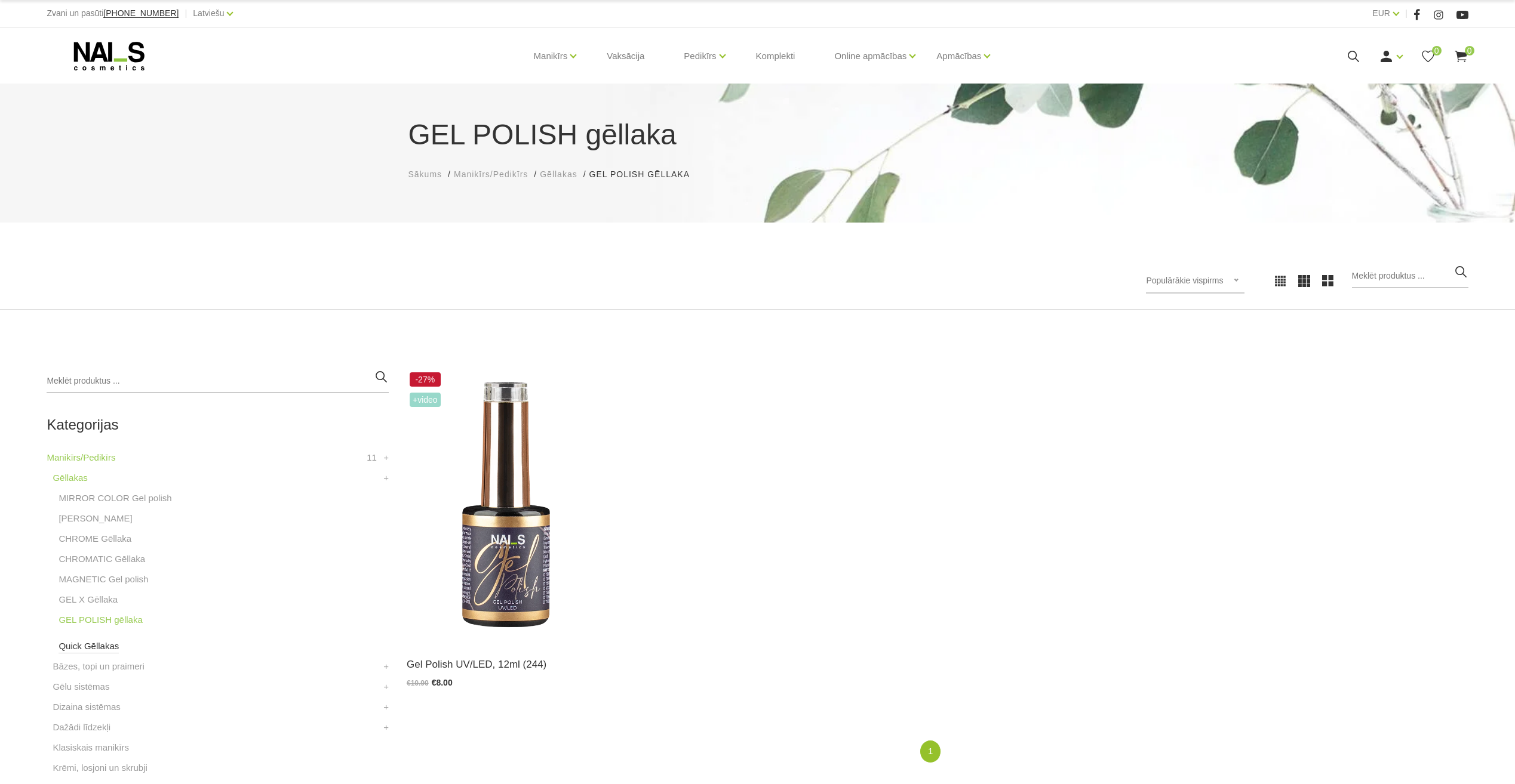
click at [95, 642] on link "Quick Gēllakas" at bounding box center [88, 646] width 60 height 14
click at [522, 540] on img at bounding box center [506, 505] width 198 height 272
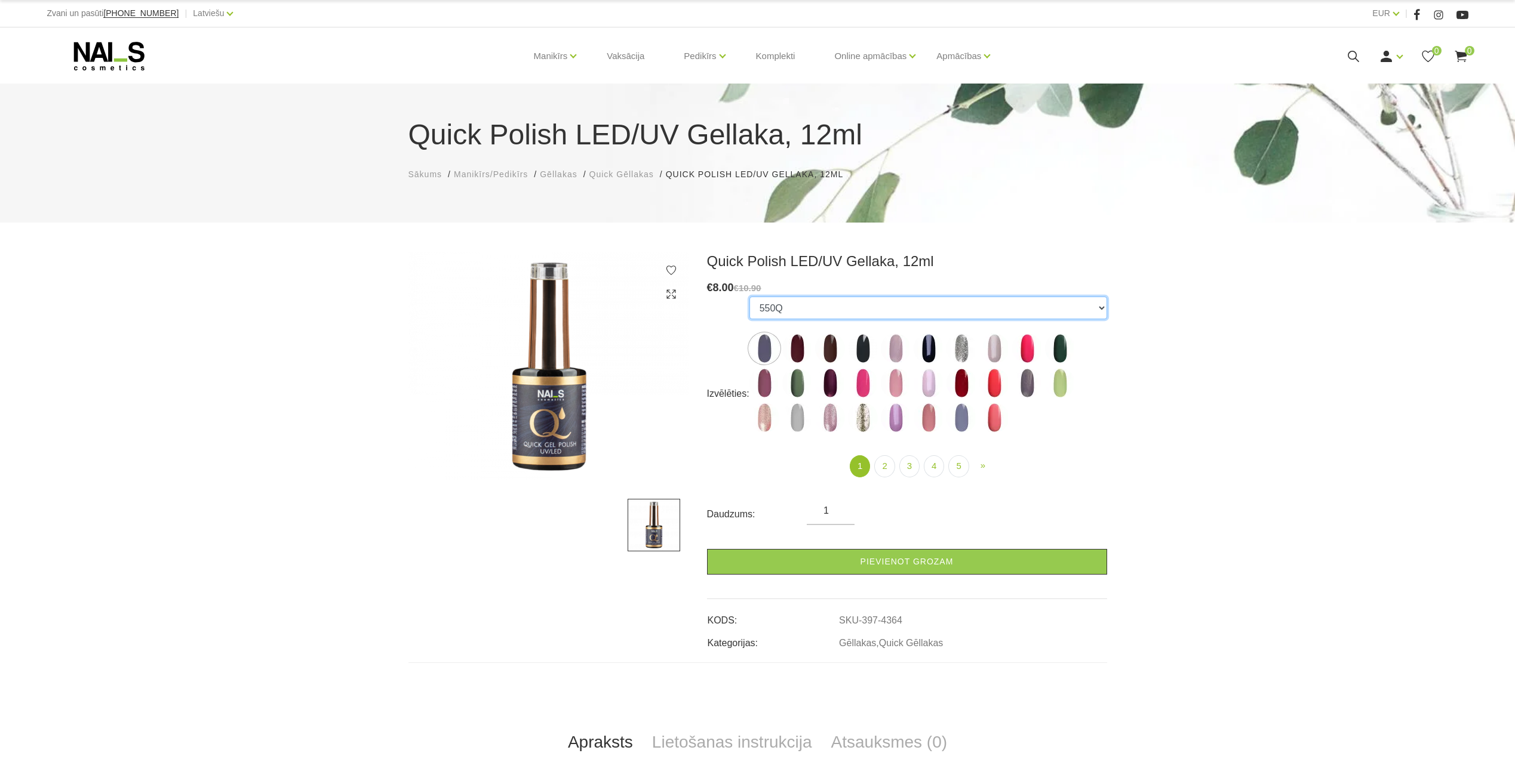
click at [833, 312] on select "550Q 551Q 807Q 813Q 462Q 401Q 443Q 445Q 569Q 560Q 552Q 568Q 510Q 413Q 529Q 484Q…" at bounding box center [928, 308] width 358 height 23
click at [750, 297] on select "550Q 551Q 807Q 813Q 462Q 401Q 443Q 445Q 569Q 560Q 552Q 568Q 510Q 413Q 529Q 484Q…" at bounding box center [928, 308] width 358 height 23
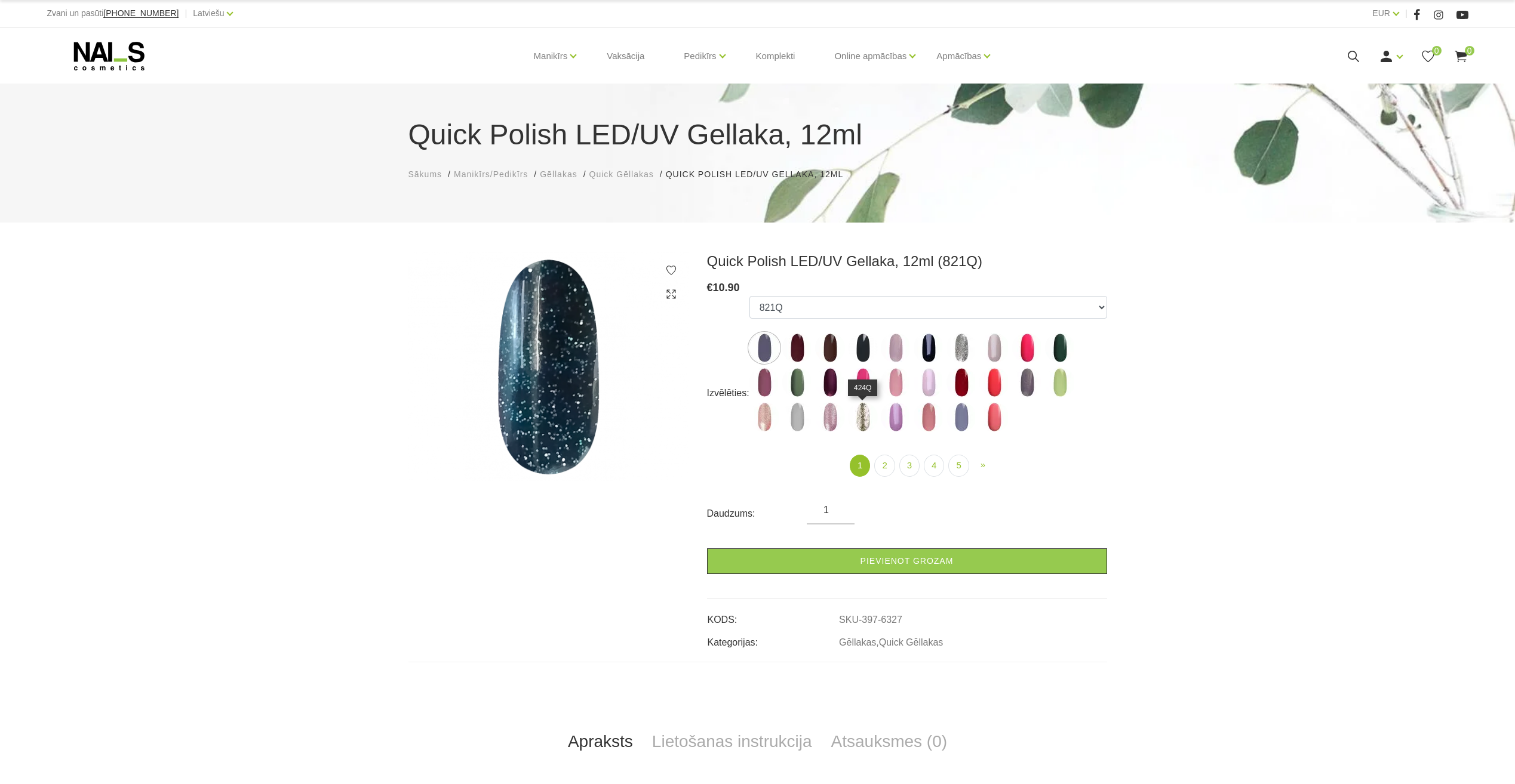
click at [861, 414] on img at bounding box center [862, 417] width 30 height 30
select select "4357"
